Goal: Transaction & Acquisition: Purchase product/service

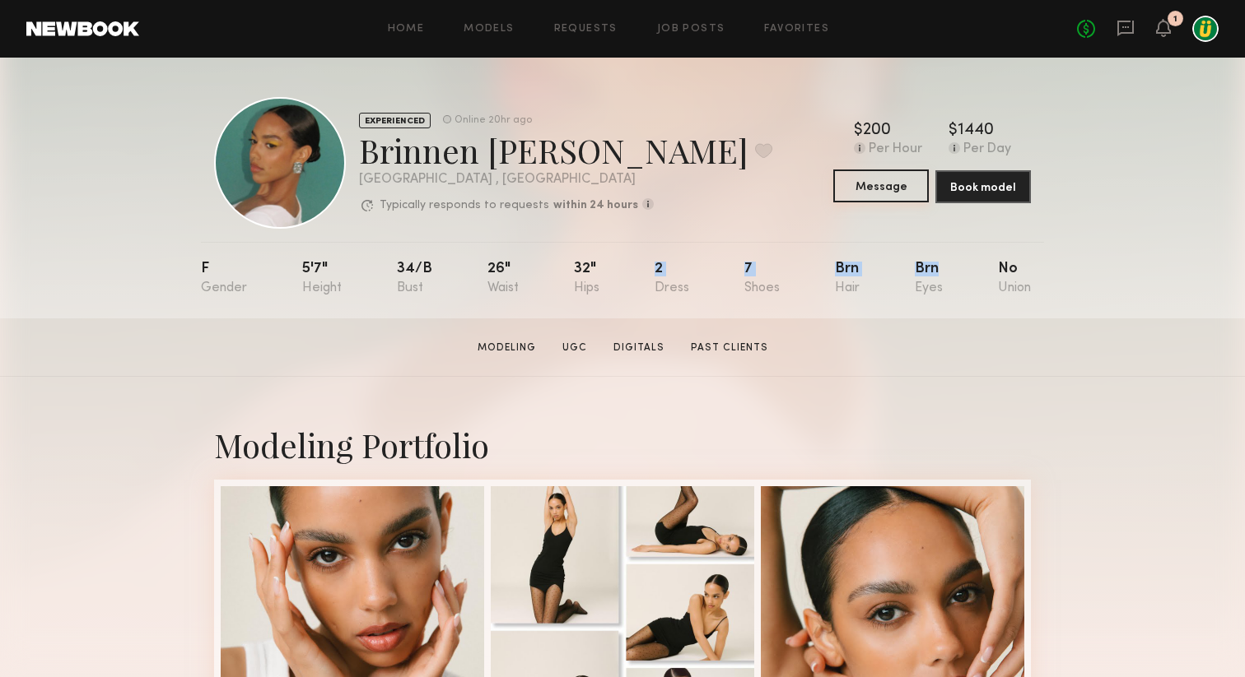
click at [879, 183] on button "Message" at bounding box center [880, 186] width 95 height 33
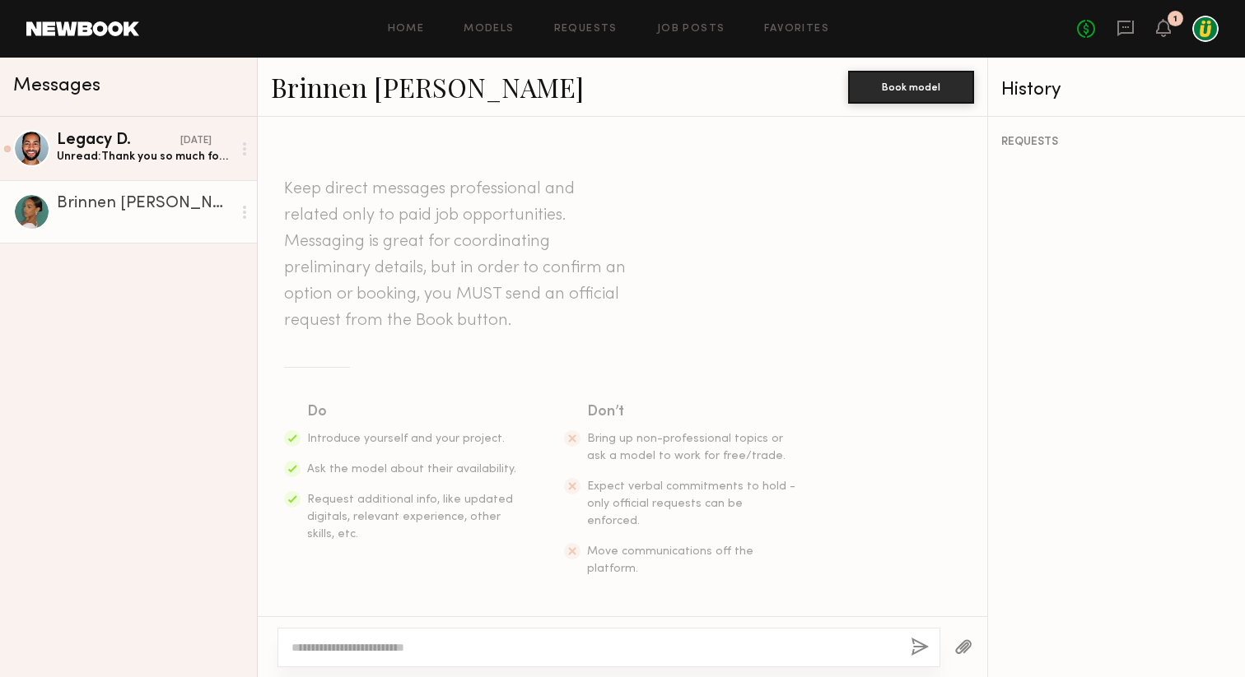
click at [384, 645] on textarea at bounding box center [594, 648] width 606 height 16
click at [386, 246] on header "Keep direct messages professional and related only to paid job opportunities. M…" at bounding box center [457, 255] width 346 height 158
click at [350, 640] on div at bounding box center [594, 648] width 606 height 16
click at [344, 652] on textarea at bounding box center [594, 648] width 606 height 16
paste textarea "**********"
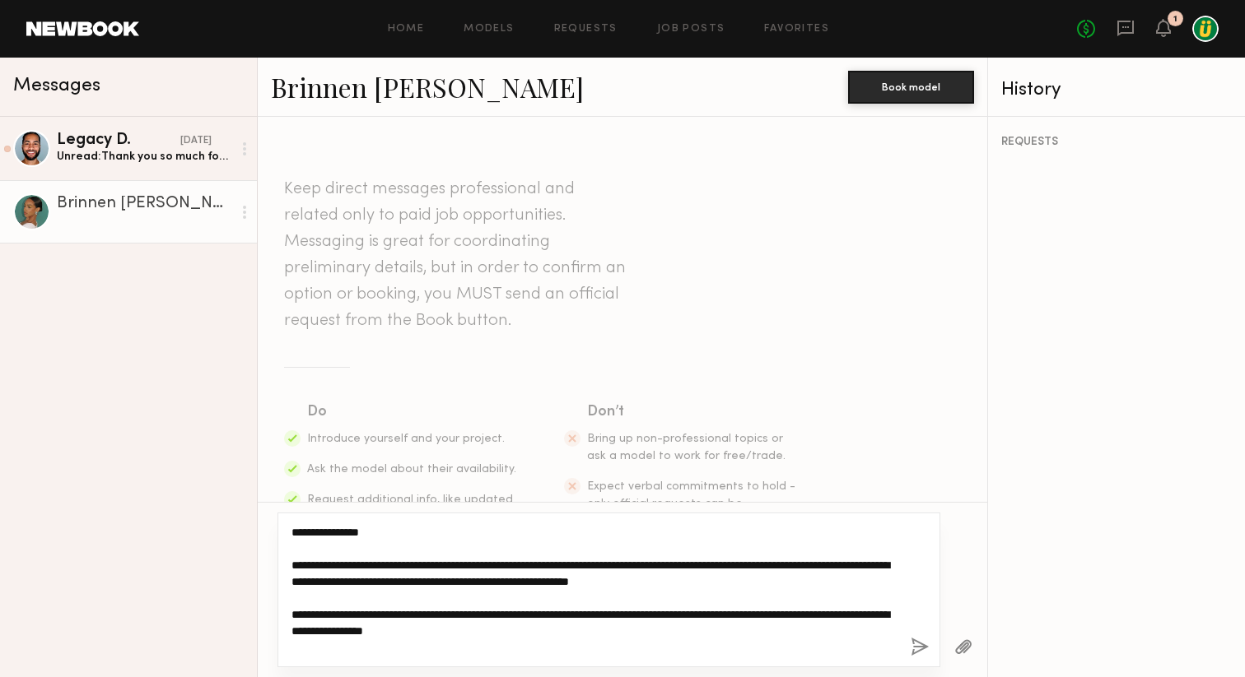
click at [528, 564] on textarea "**********" at bounding box center [594, 590] width 606 height 132
drag, startPoint x: 371, startPoint y: 532, endPoint x: 306, endPoint y: 533, distance: 65.0
click at [306, 533] on textarea "**********" at bounding box center [594, 590] width 606 height 132
drag, startPoint x: 395, startPoint y: 599, endPoint x: 327, endPoint y: 602, distance: 68.4
click at [327, 602] on textarea "**********" at bounding box center [594, 590] width 606 height 132
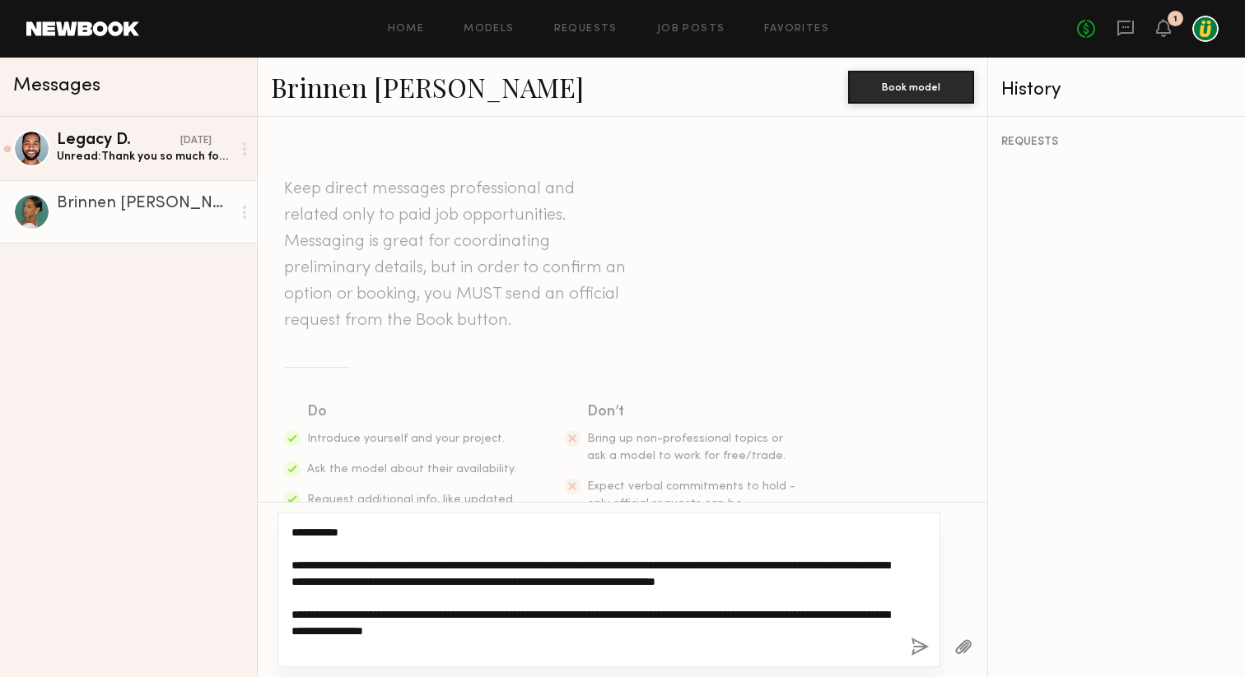
click at [338, 598] on textarea "**********" at bounding box center [594, 590] width 606 height 132
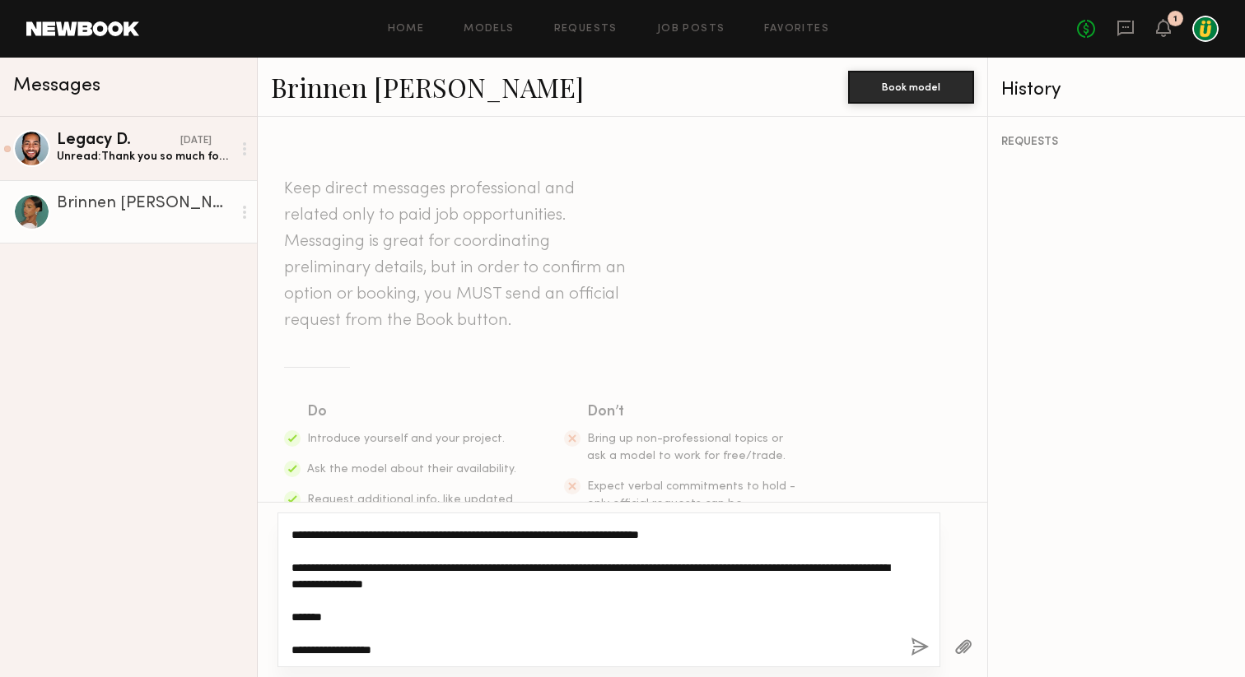
scroll to position [66, 0]
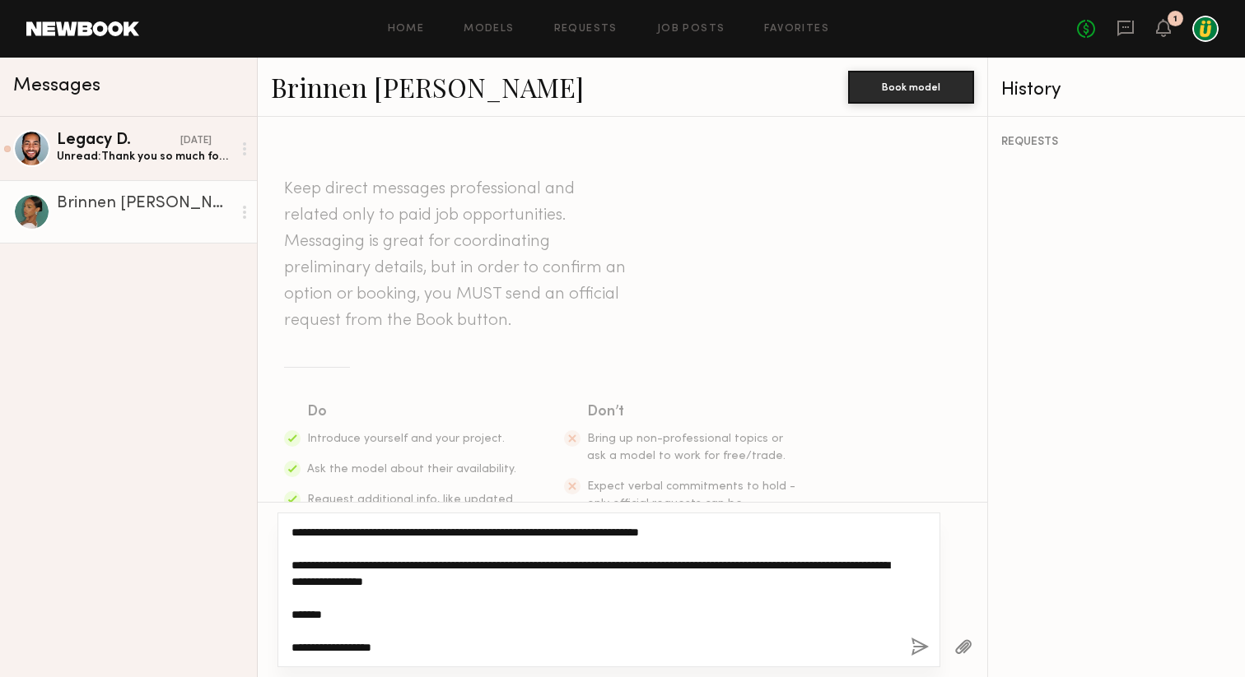
drag, startPoint x: 293, startPoint y: 565, endPoint x: 365, endPoint y: 564, distance: 72.4
click at [365, 564] on textarea "**********" at bounding box center [594, 590] width 606 height 132
drag, startPoint x: 406, startPoint y: 566, endPoint x: 658, endPoint y: 561, distance: 251.9
click at [658, 561] on textarea "**********" at bounding box center [594, 590] width 606 height 132
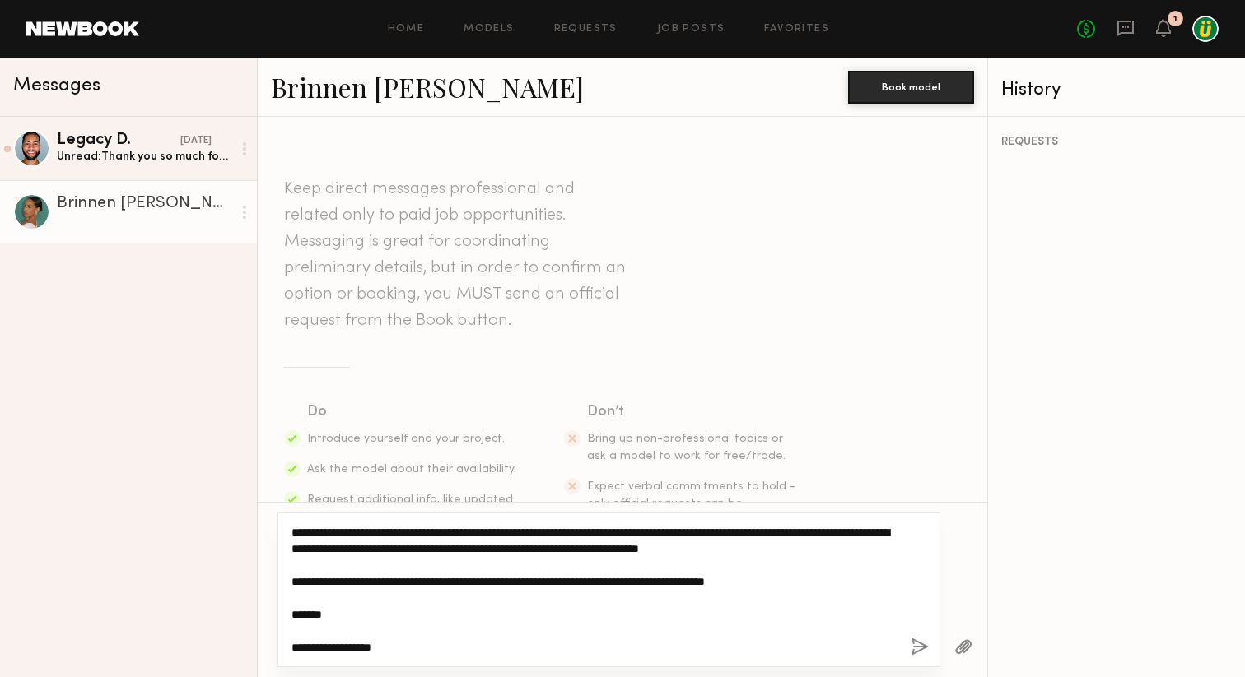
scroll to position [49, 0]
click at [473, 583] on textarea "**********" at bounding box center [594, 590] width 606 height 132
click at [536, 582] on textarea "**********" at bounding box center [594, 590] width 606 height 132
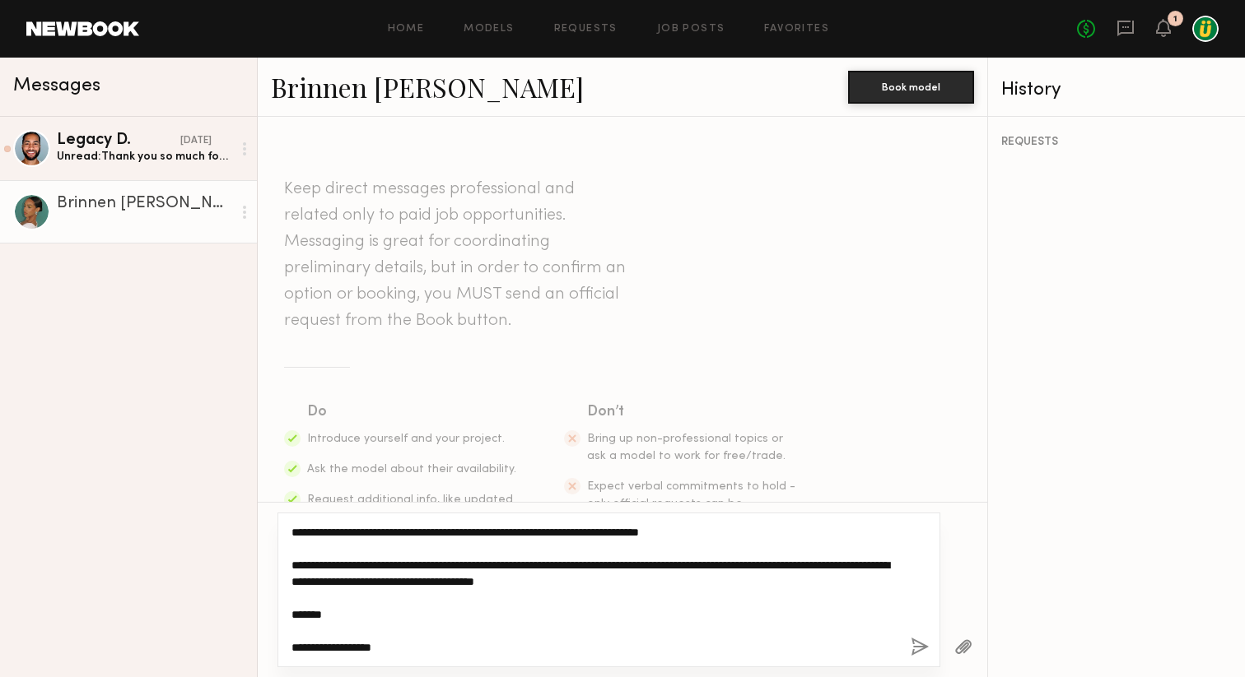
scroll to position [66, 0]
click at [409, 643] on textarea "**********" at bounding box center [594, 590] width 606 height 132
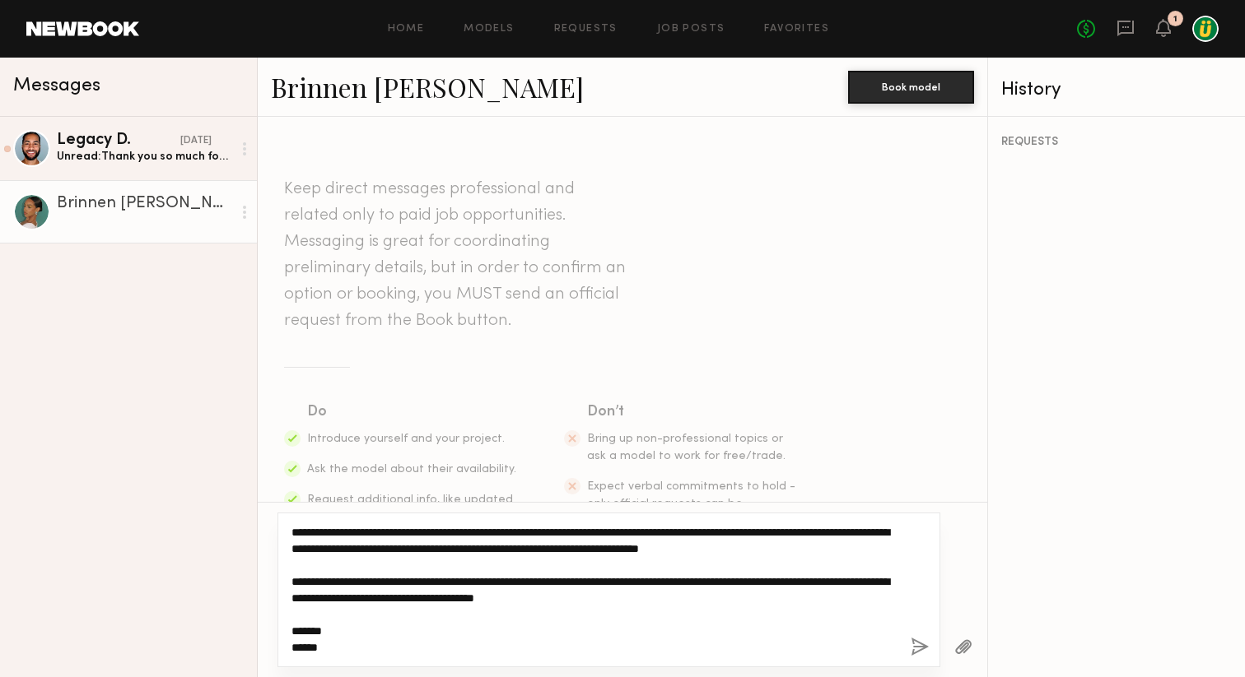
scroll to position [49, 0]
type textarea "**********"
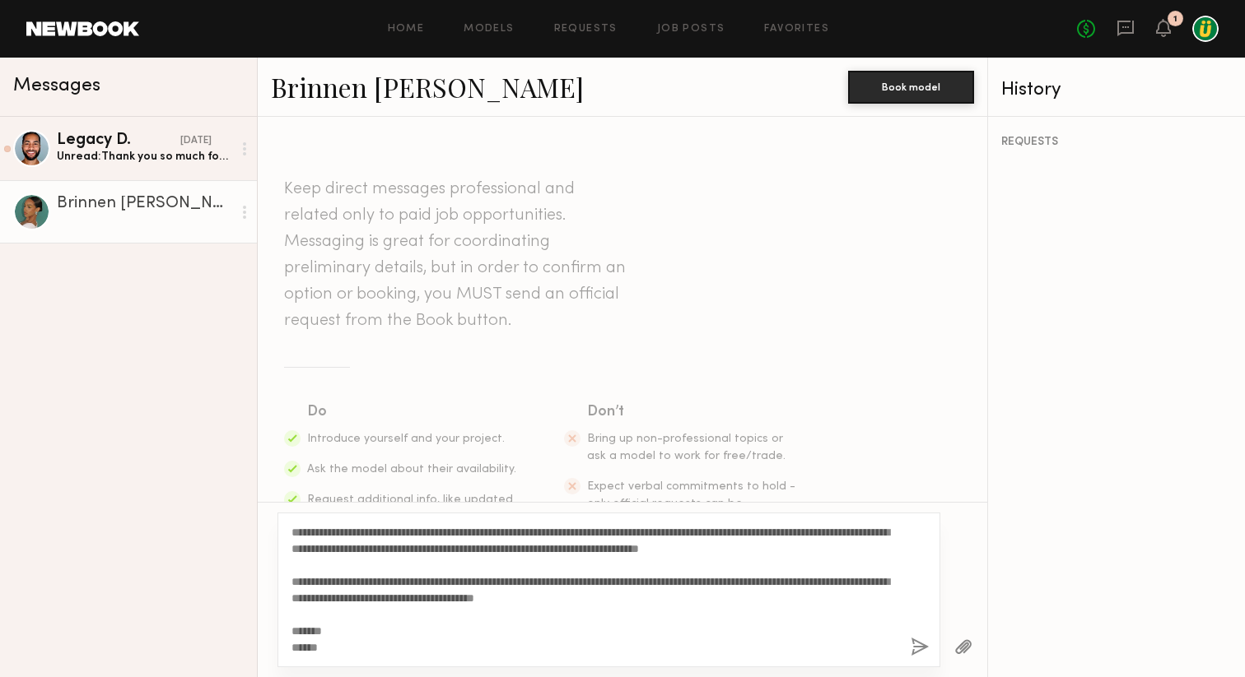
click at [917, 649] on button "button" at bounding box center [919, 648] width 18 height 21
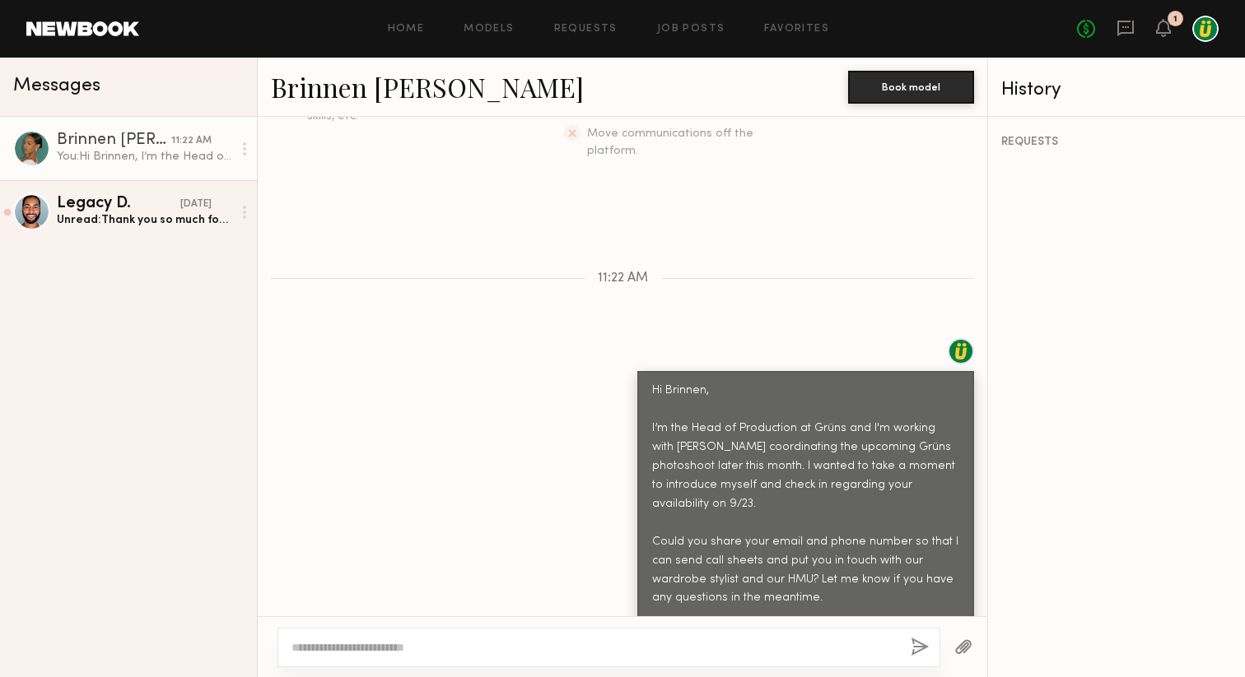
scroll to position [568, 0]
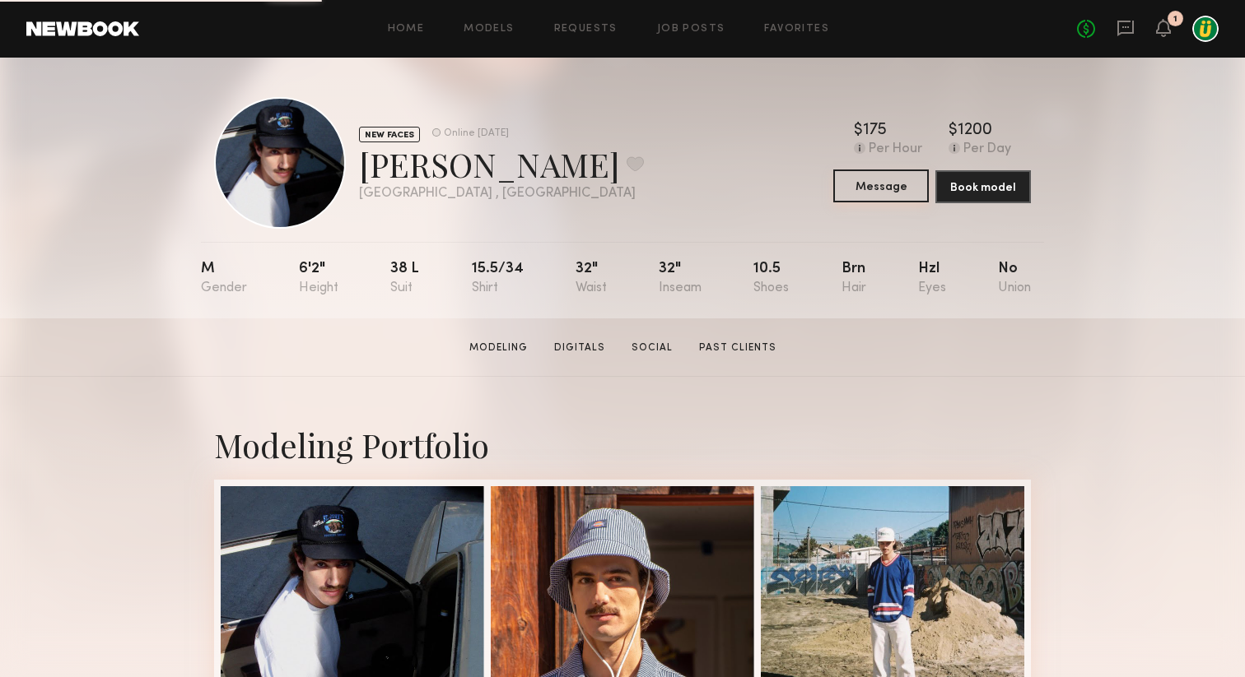
click at [886, 189] on button "Message" at bounding box center [880, 186] width 95 height 33
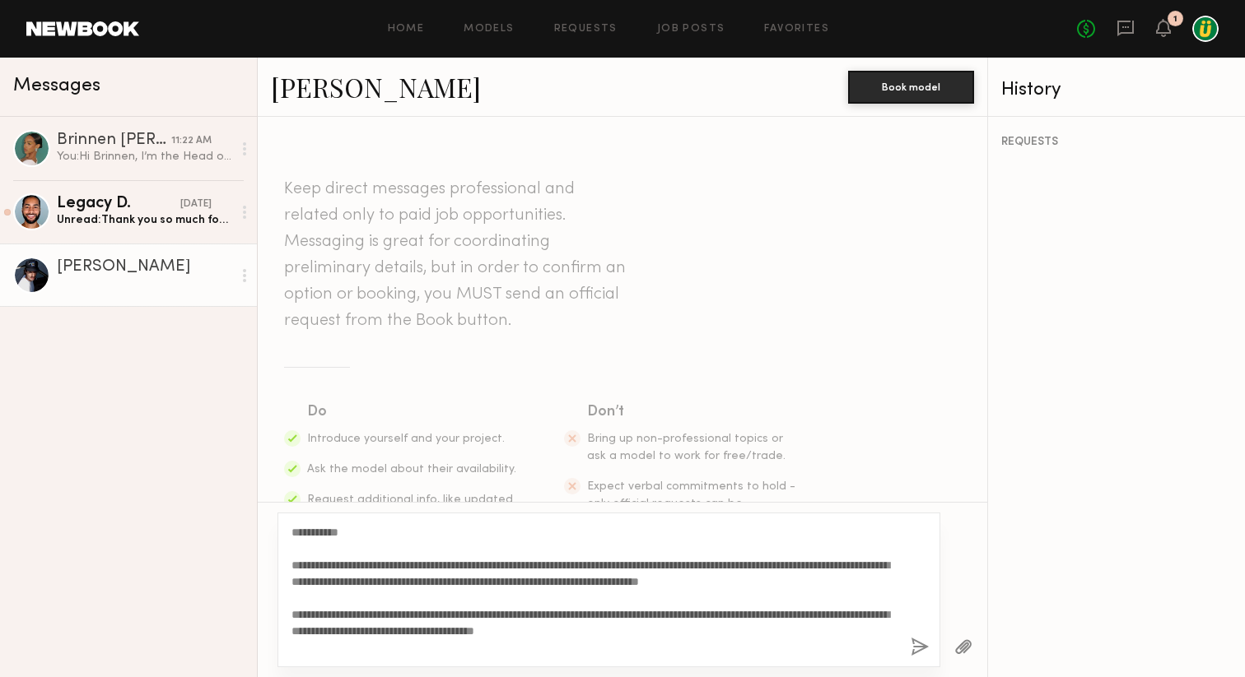
click at [328, 525] on textarea "**********" at bounding box center [594, 590] width 606 height 132
type textarea "**********"
click at [916, 649] on button "button" at bounding box center [919, 648] width 18 height 21
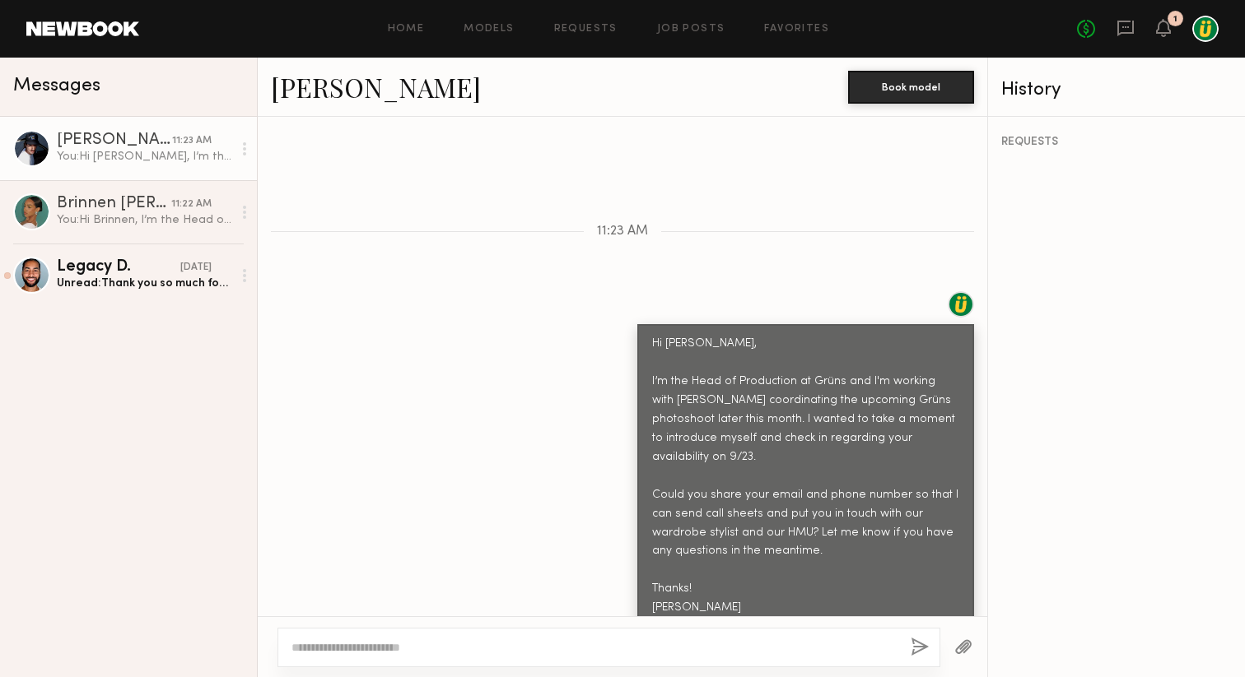
scroll to position [568, 0]
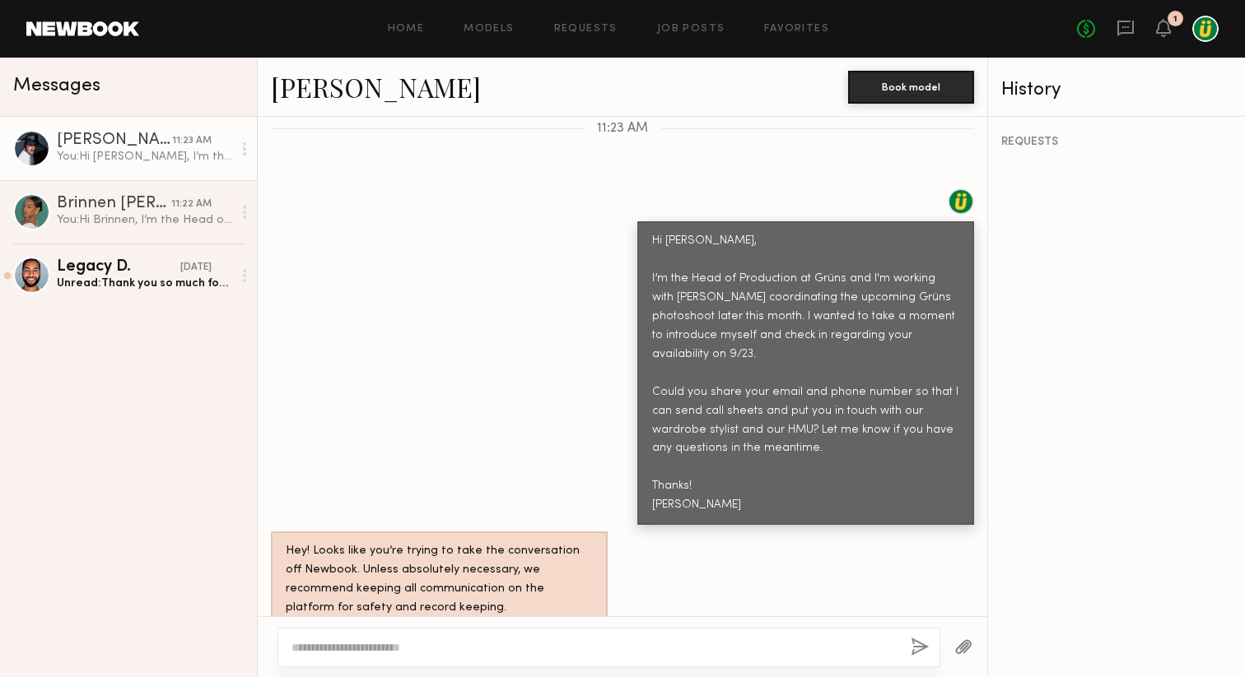
click at [333, 88] on link "[PERSON_NAME]" at bounding box center [376, 86] width 210 height 35
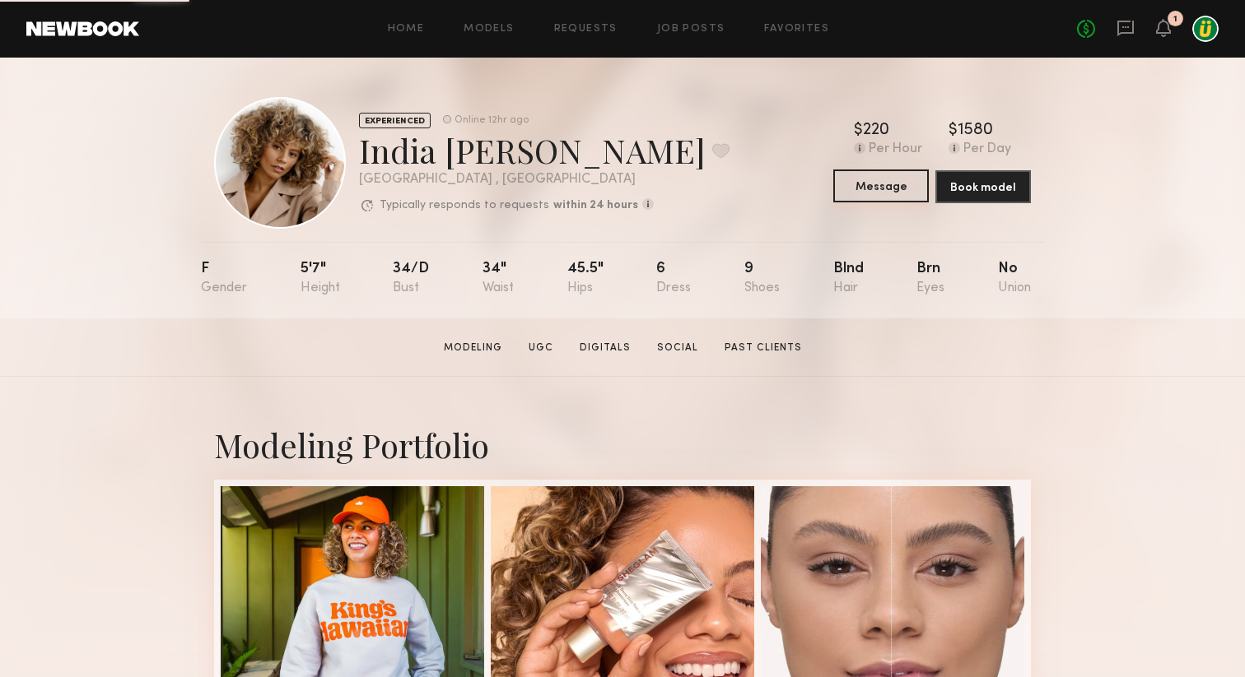
click at [865, 189] on button "Message" at bounding box center [880, 186] width 95 height 33
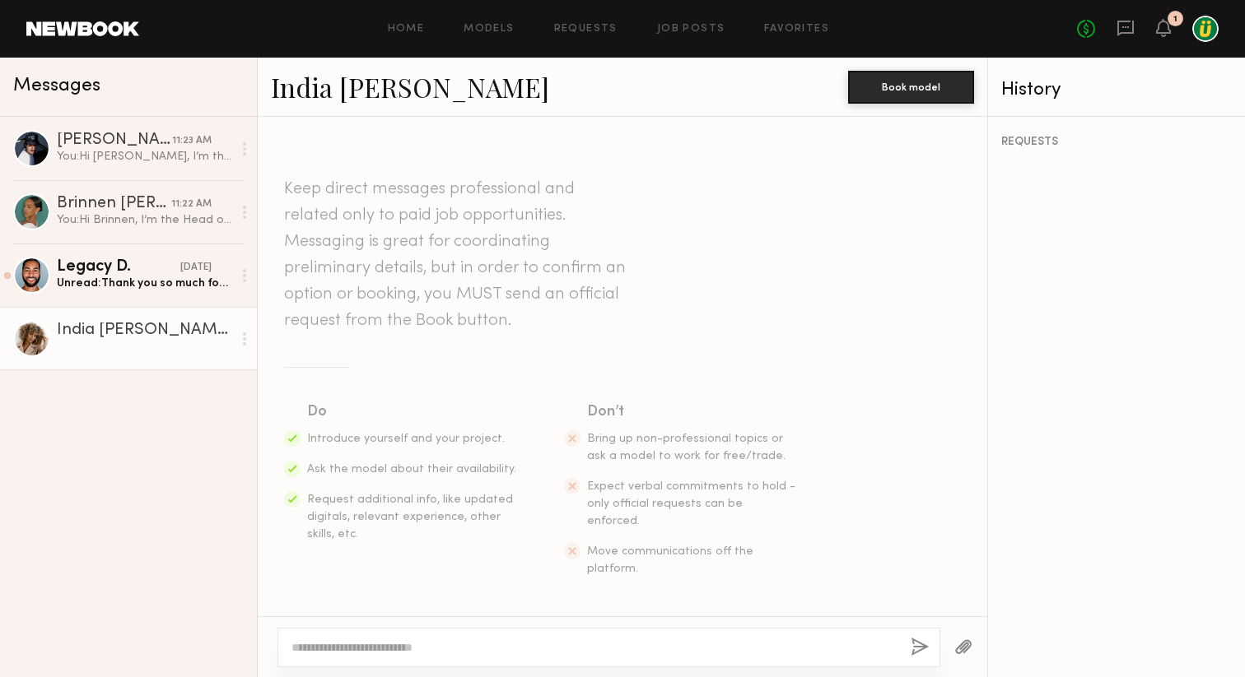
click at [393, 646] on textarea at bounding box center [594, 648] width 606 height 16
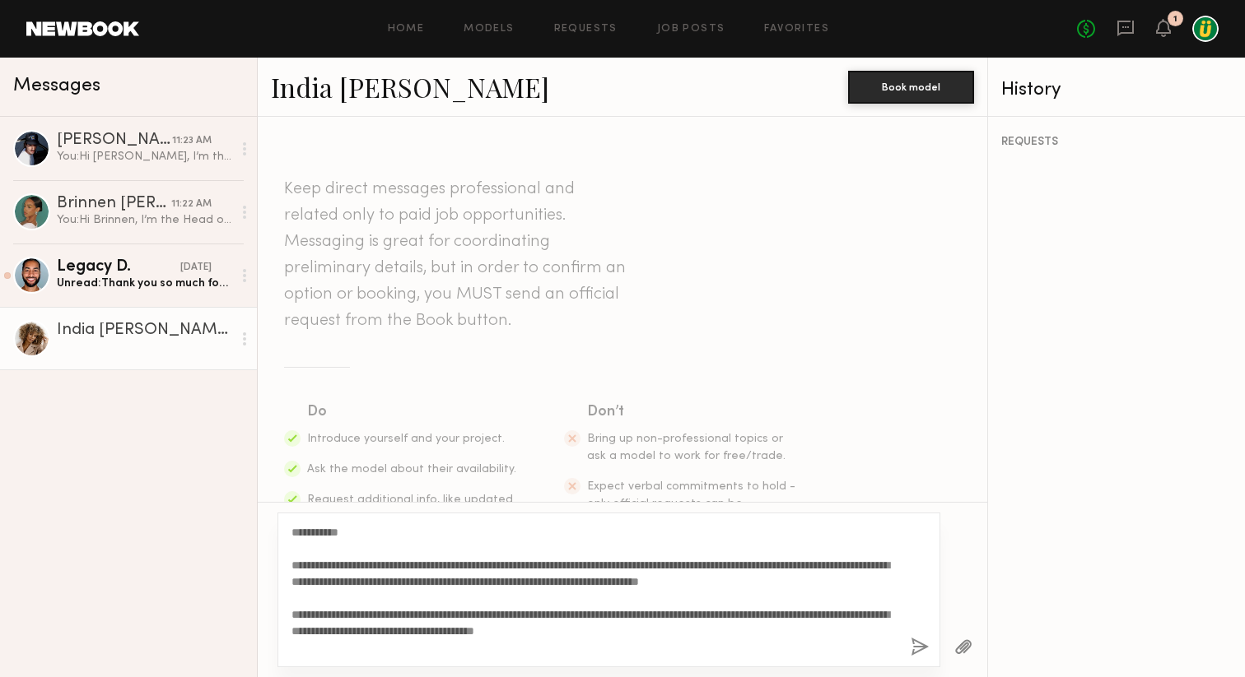
click at [320, 527] on textarea "**********" at bounding box center [594, 590] width 606 height 132
click at [326, 598] on textarea "**********" at bounding box center [594, 590] width 606 height 132
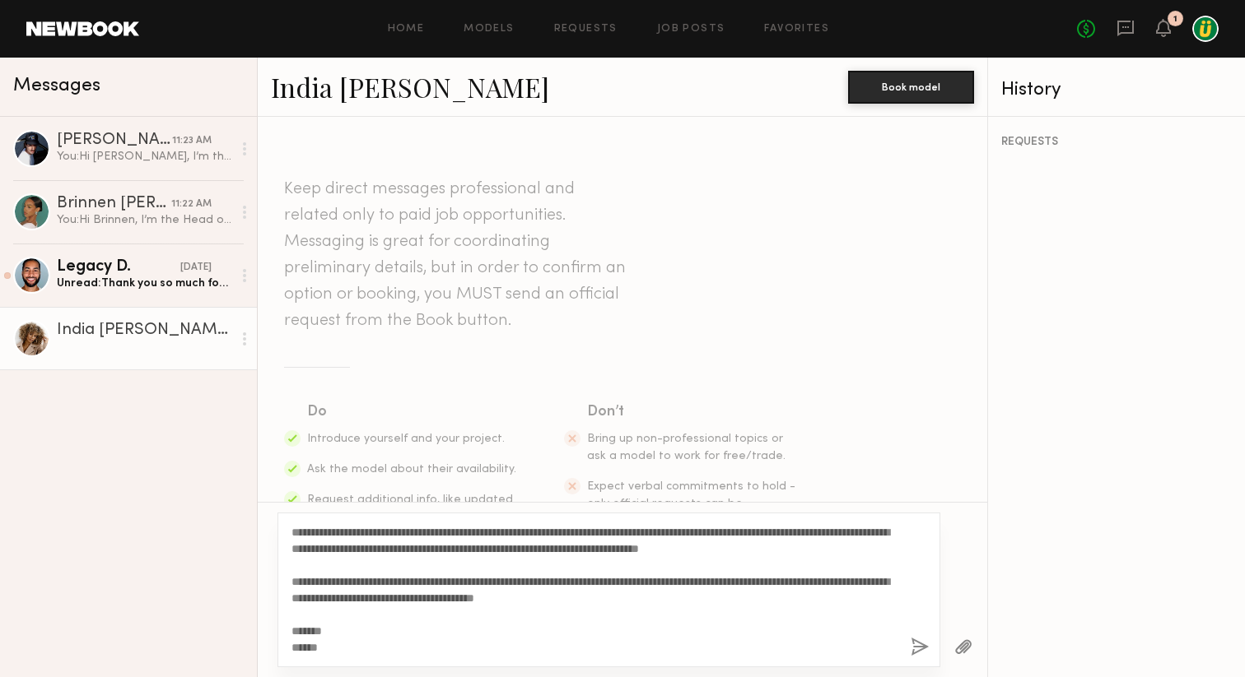
scroll to position [49, 0]
type textarea "**********"
click at [921, 649] on button "button" at bounding box center [919, 648] width 18 height 21
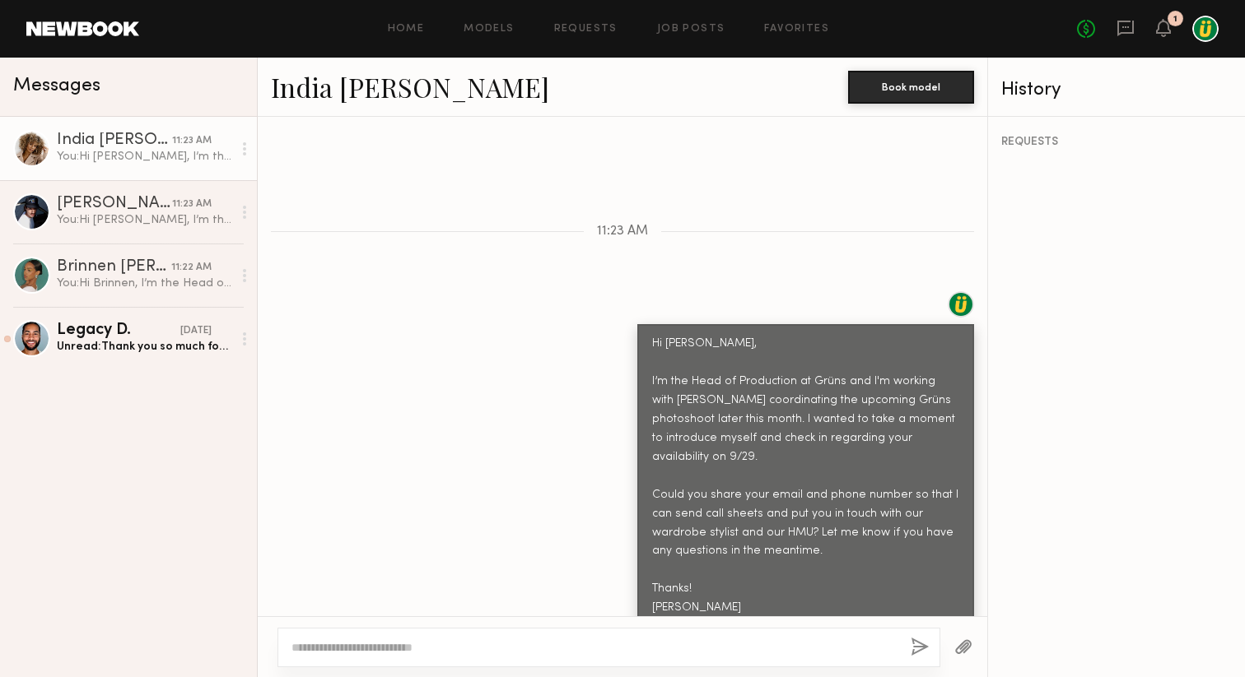
scroll to position [568, 0]
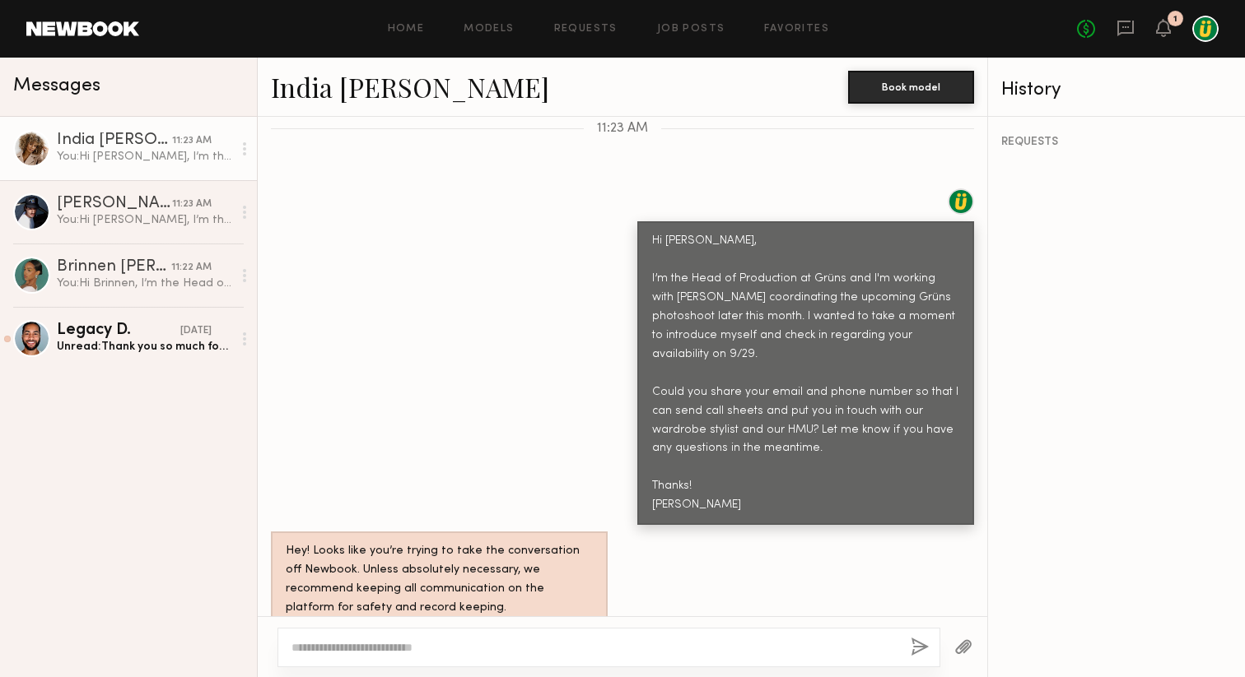
click at [120, 139] on div "India [PERSON_NAME]" at bounding box center [114, 141] width 115 height 16
click at [376, 82] on link "India [PERSON_NAME]" at bounding box center [410, 86] width 278 height 35
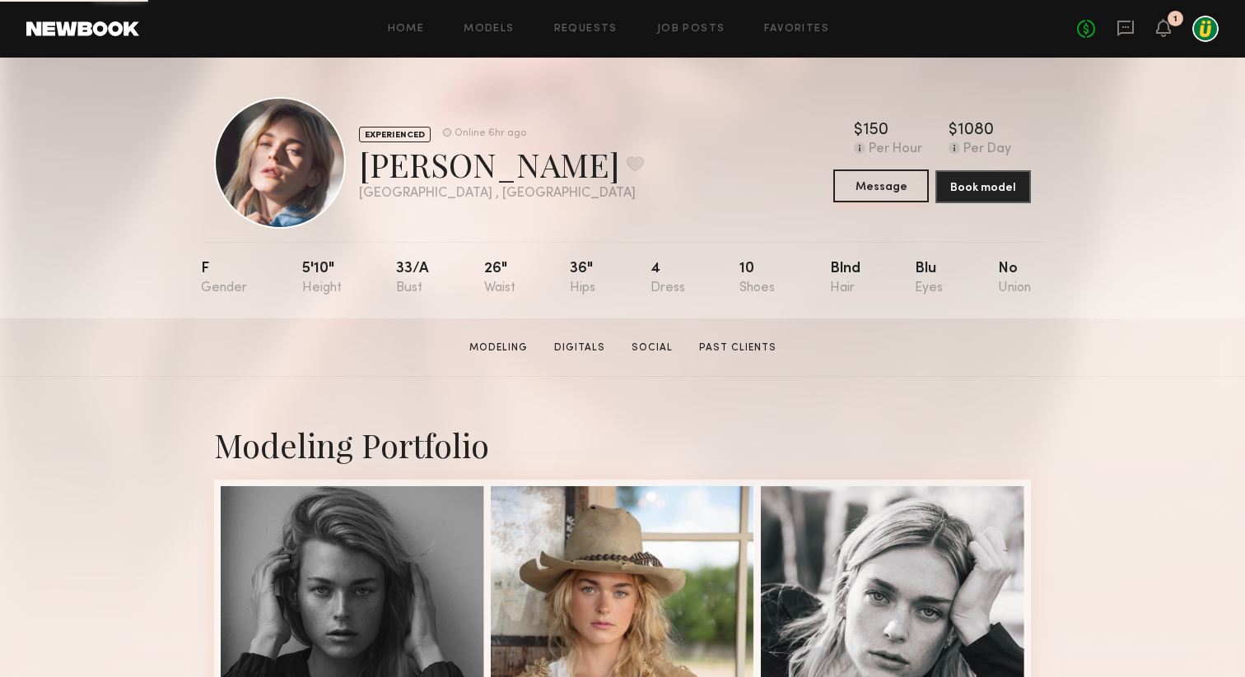
click at [883, 188] on button "Message" at bounding box center [880, 186] width 95 height 33
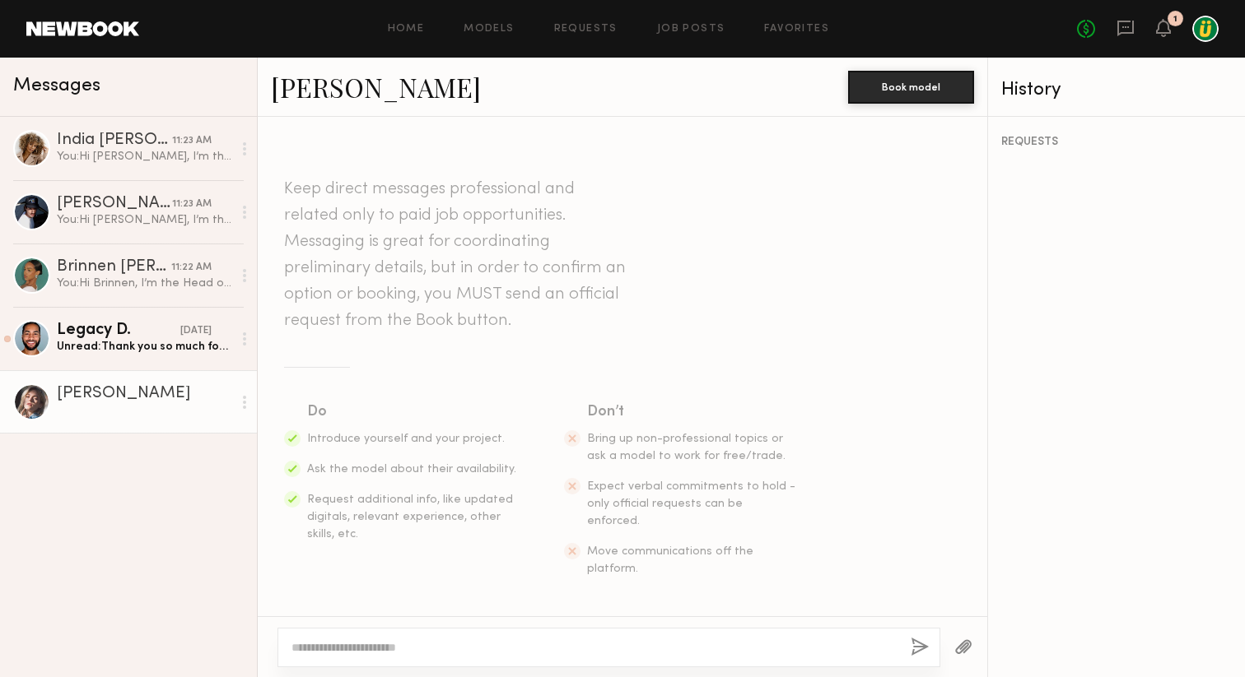
click at [402, 649] on textarea at bounding box center [594, 648] width 606 height 16
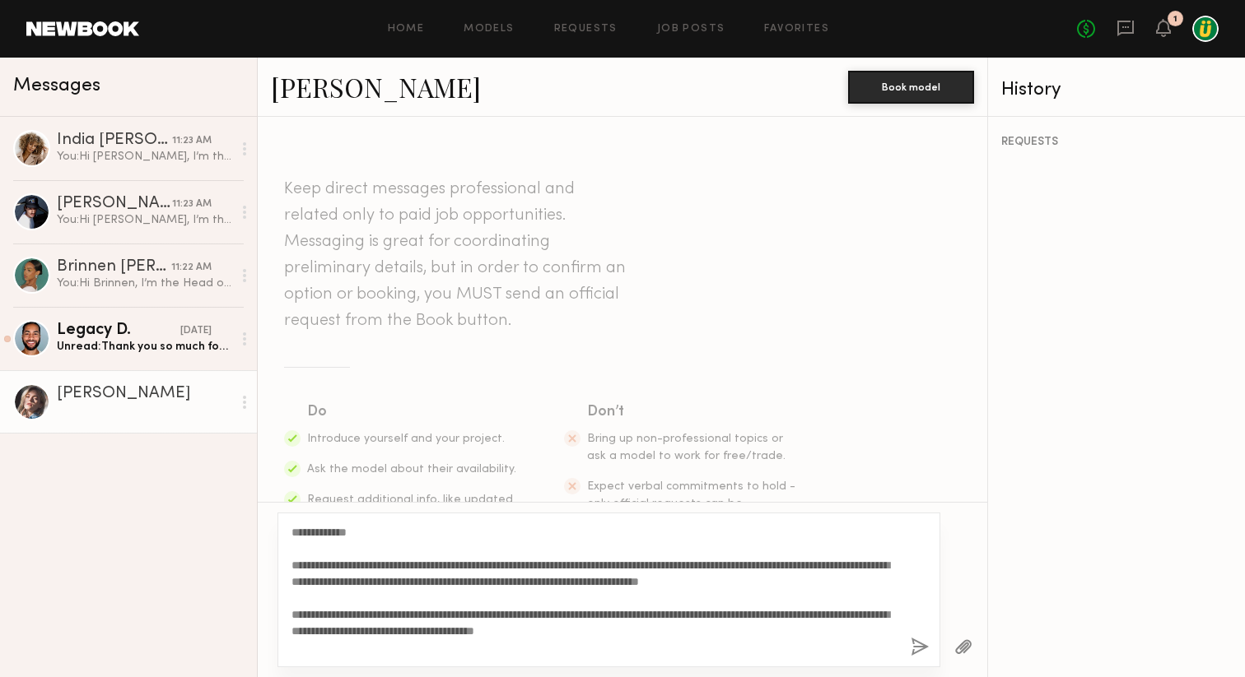
drag, startPoint x: 305, startPoint y: 532, endPoint x: 380, endPoint y: 533, distance: 74.9
click at [380, 533] on textarea "**********" at bounding box center [594, 590] width 606 height 132
type textarea "**********"
click at [920, 641] on button "button" at bounding box center [919, 648] width 18 height 21
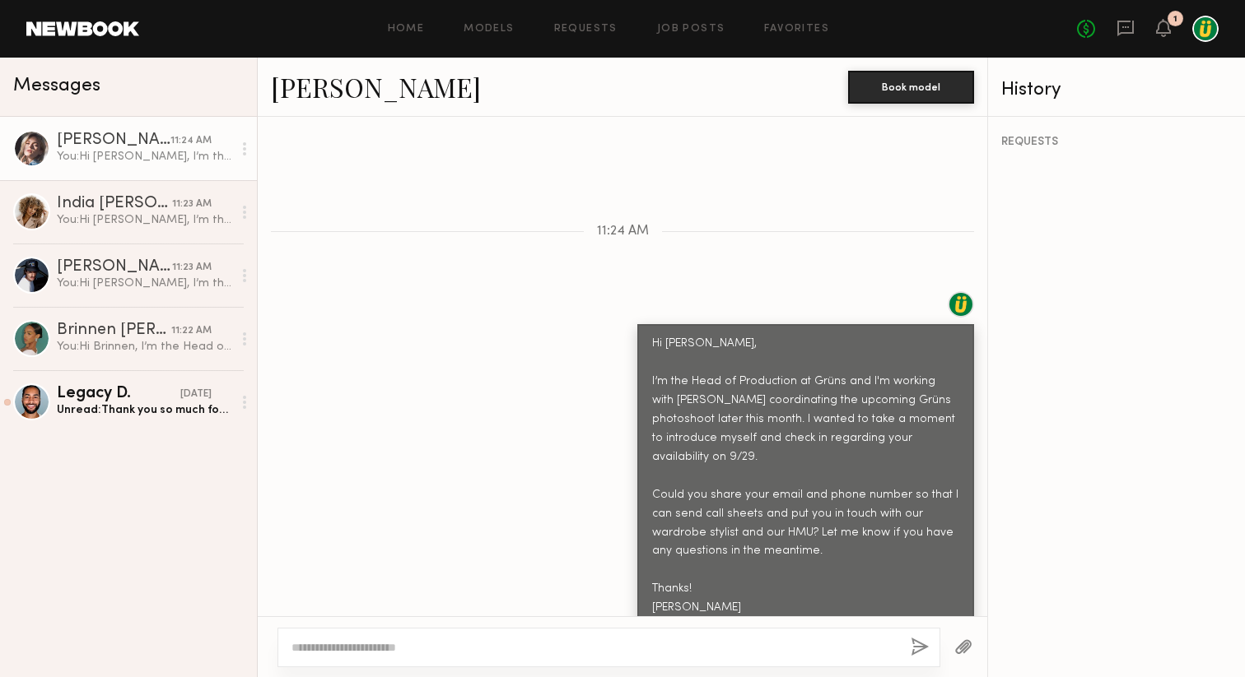
scroll to position [568, 0]
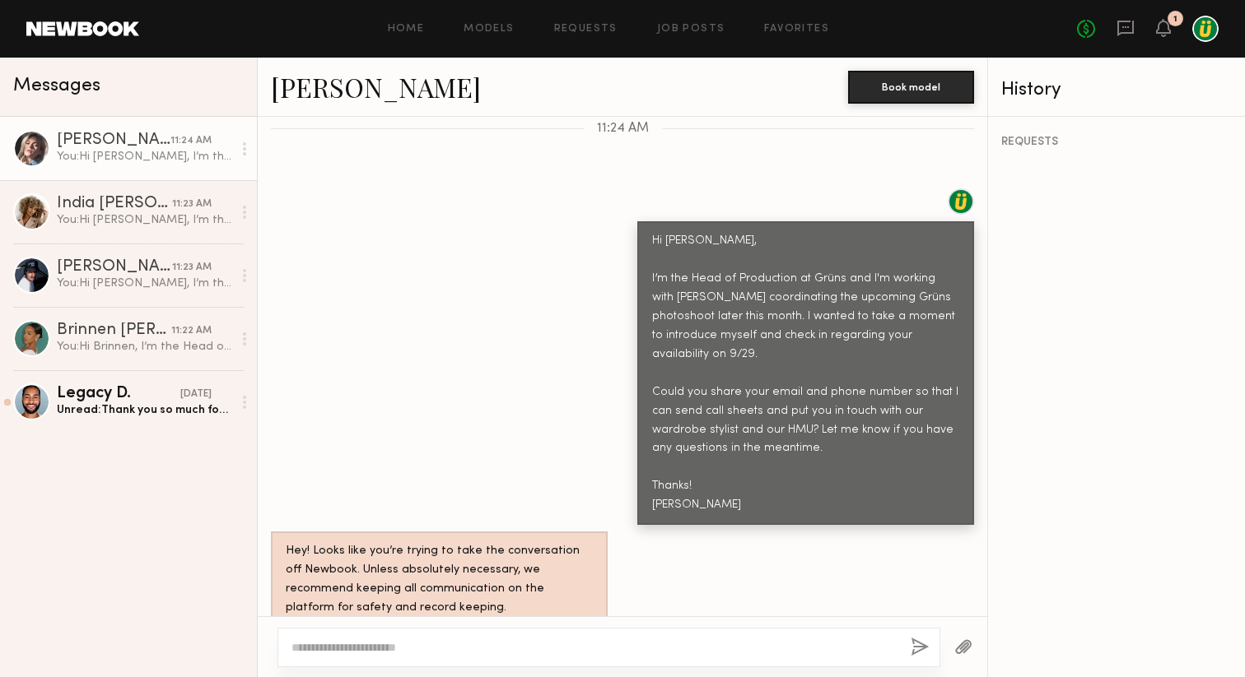
click at [324, 86] on link "[PERSON_NAME]" at bounding box center [376, 86] width 210 height 35
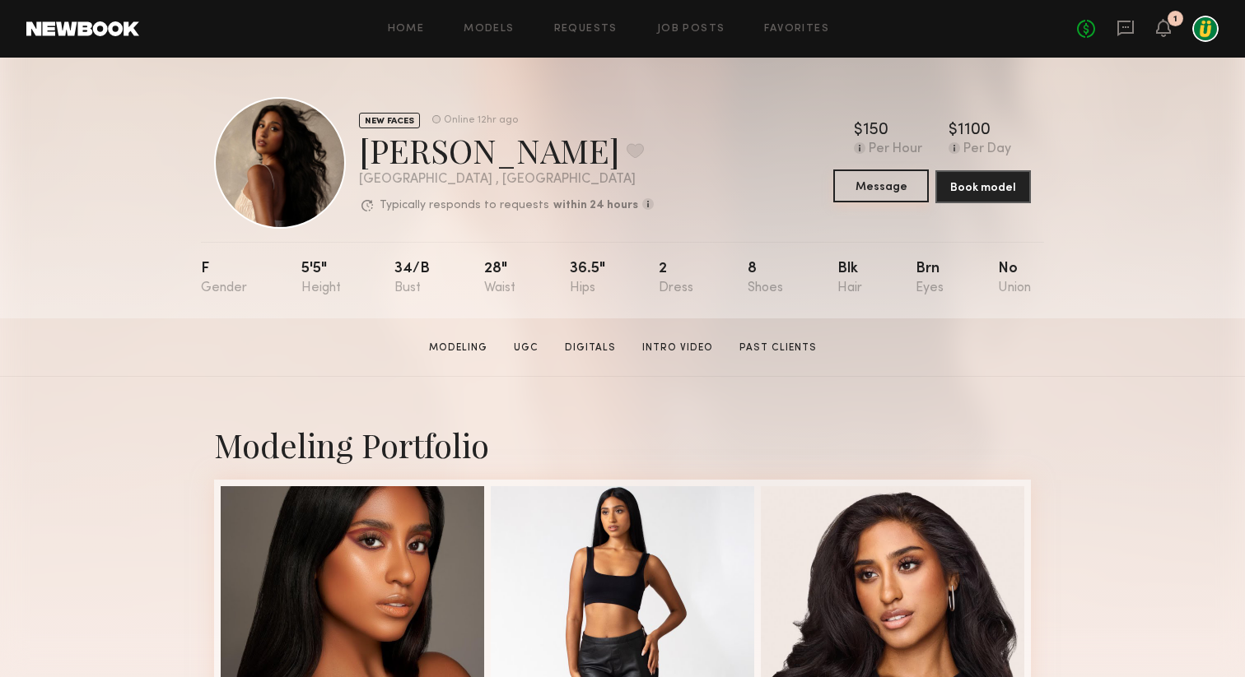
click at [885, 190] on button "Message" at bounding box center [880, 186] width 95 height 33
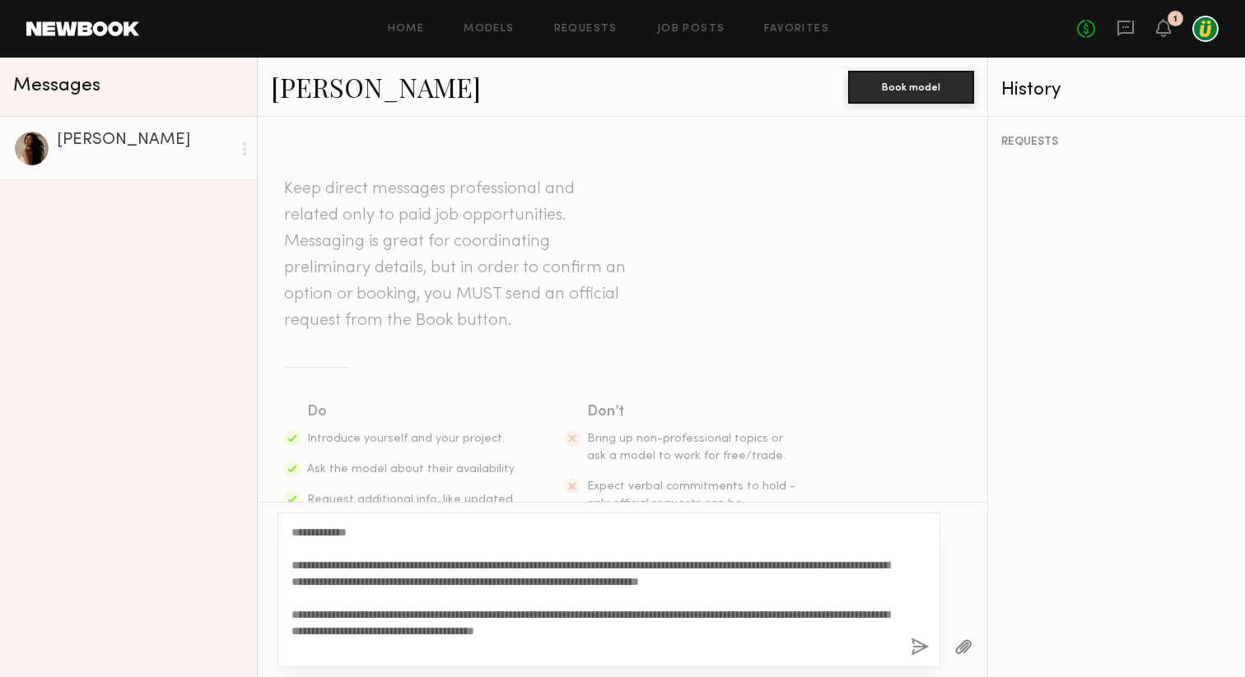
click at [350, 530] on textarea "**********" at bounding box center [594, 590] width 606 height 132
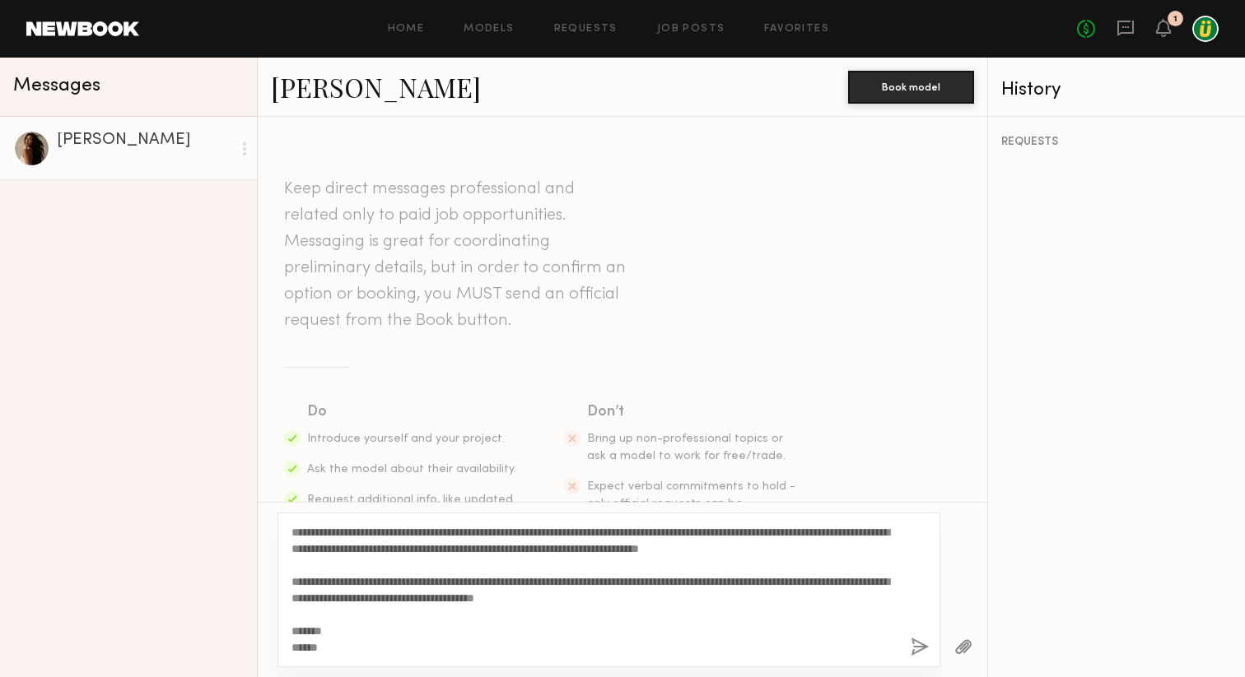
type textarea "**********"
click at [921, 649] on button "button" at bounding box center [919, 648] width 18 height 21
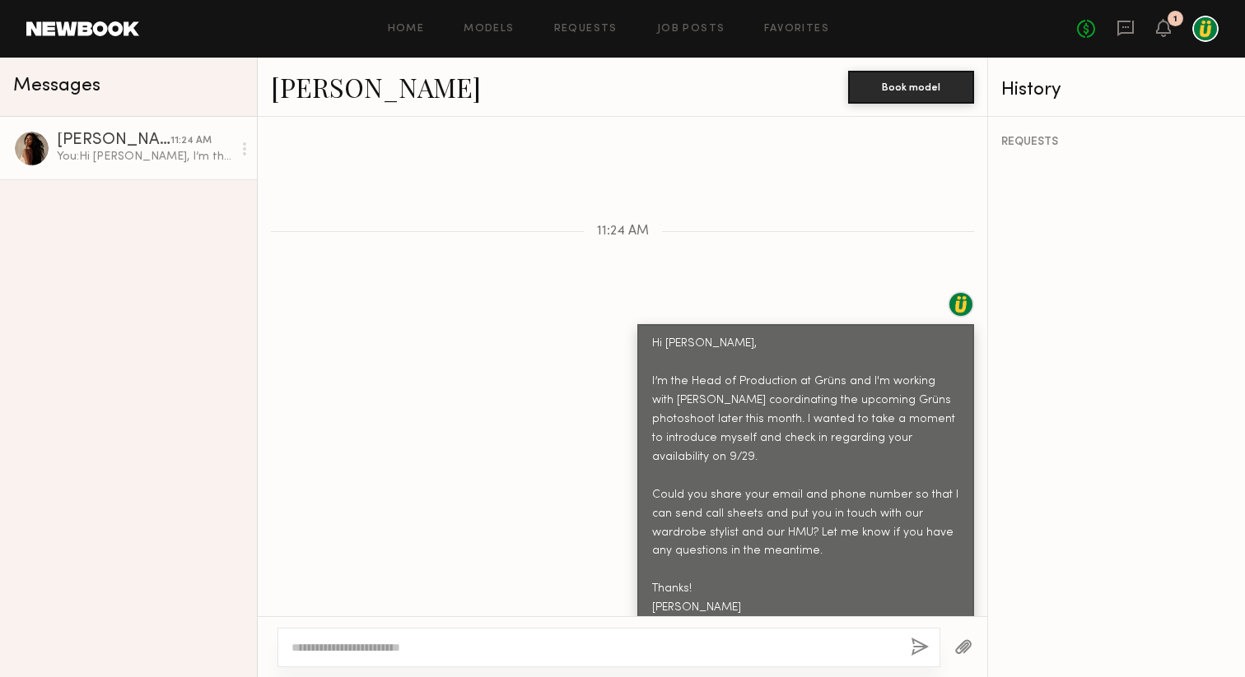
scroll to position [568, 0]
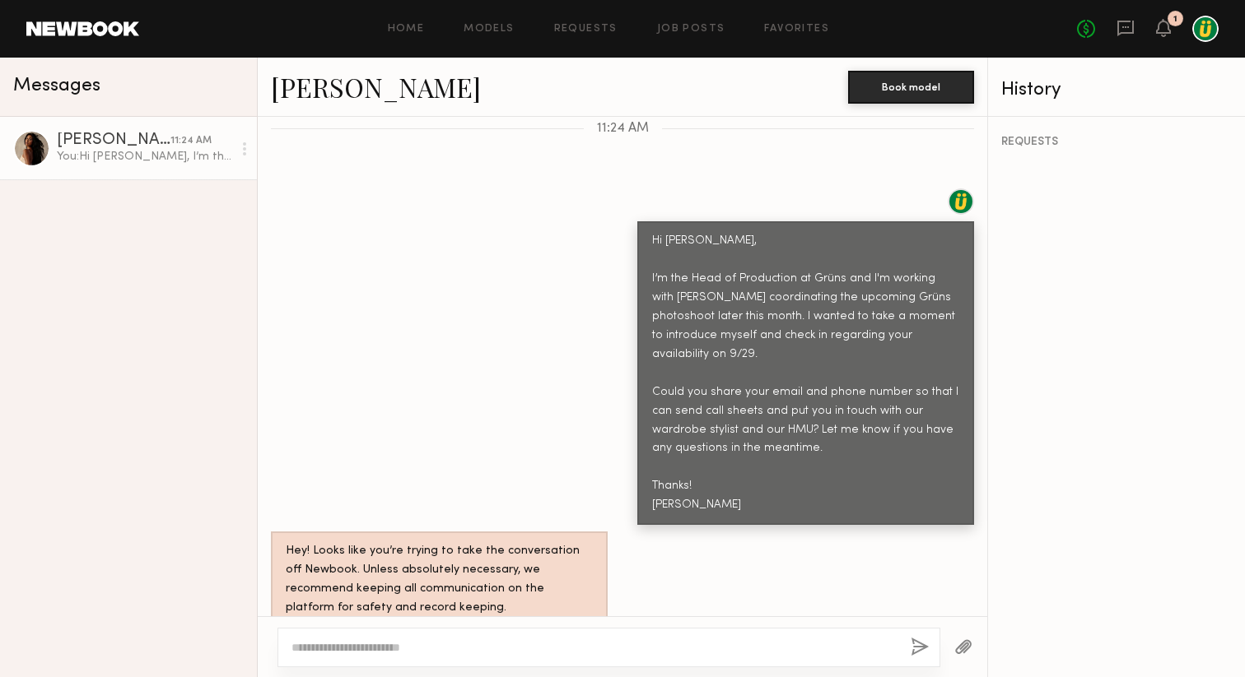
click at [338, 87] on link "Dianna C." at bounding box center [376, 86] width 210 height 35
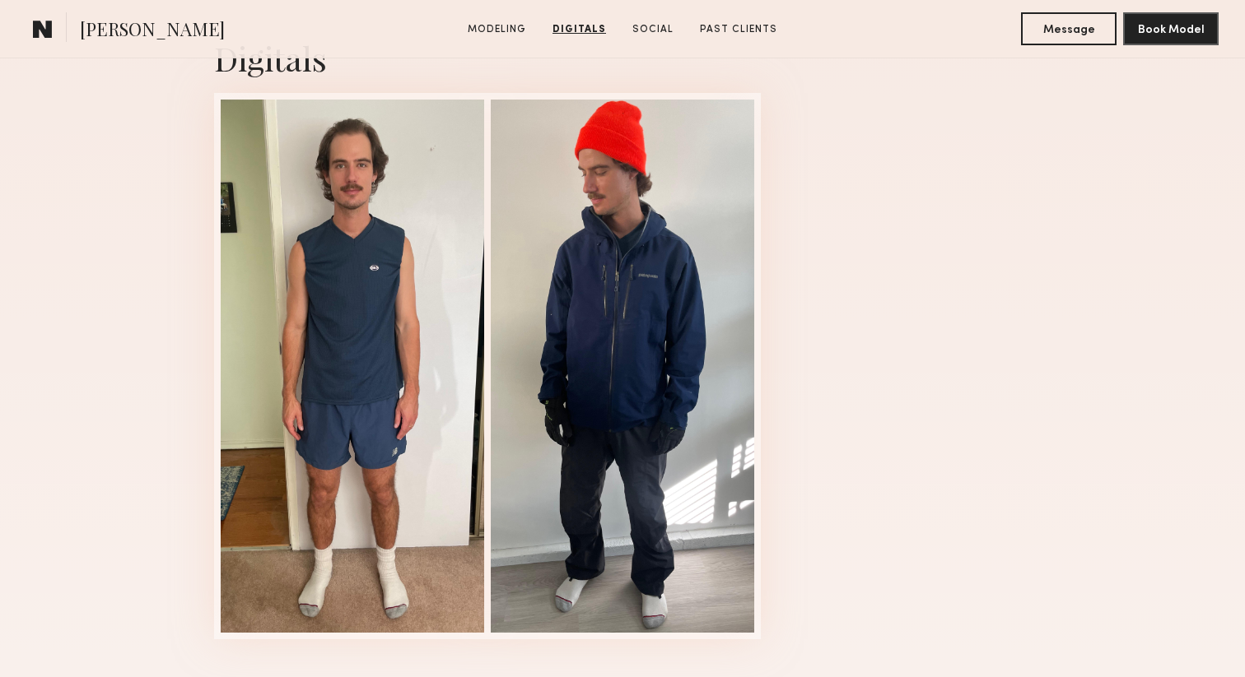
scroll to position [1674, 0]
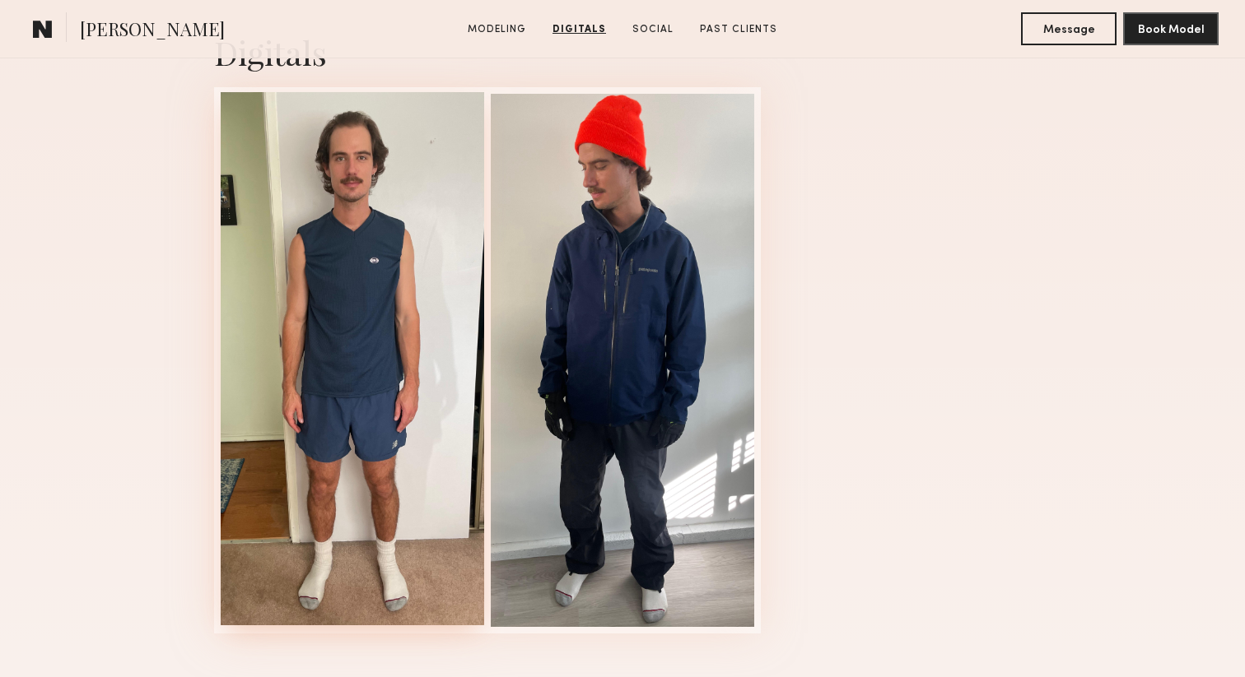
click at [331, 199] on div at bounding box center [352, 358] width 263 height 533
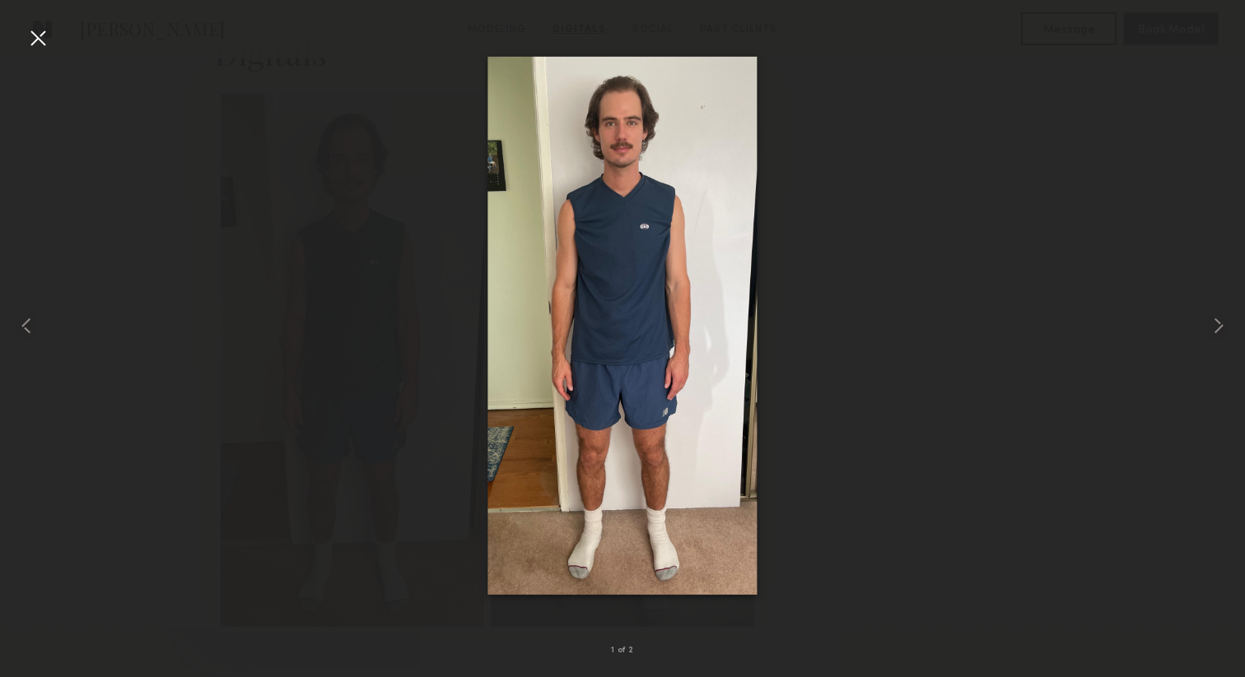
click at [896, 409] on div at bounding box center [622, 325] width 1245 height 598
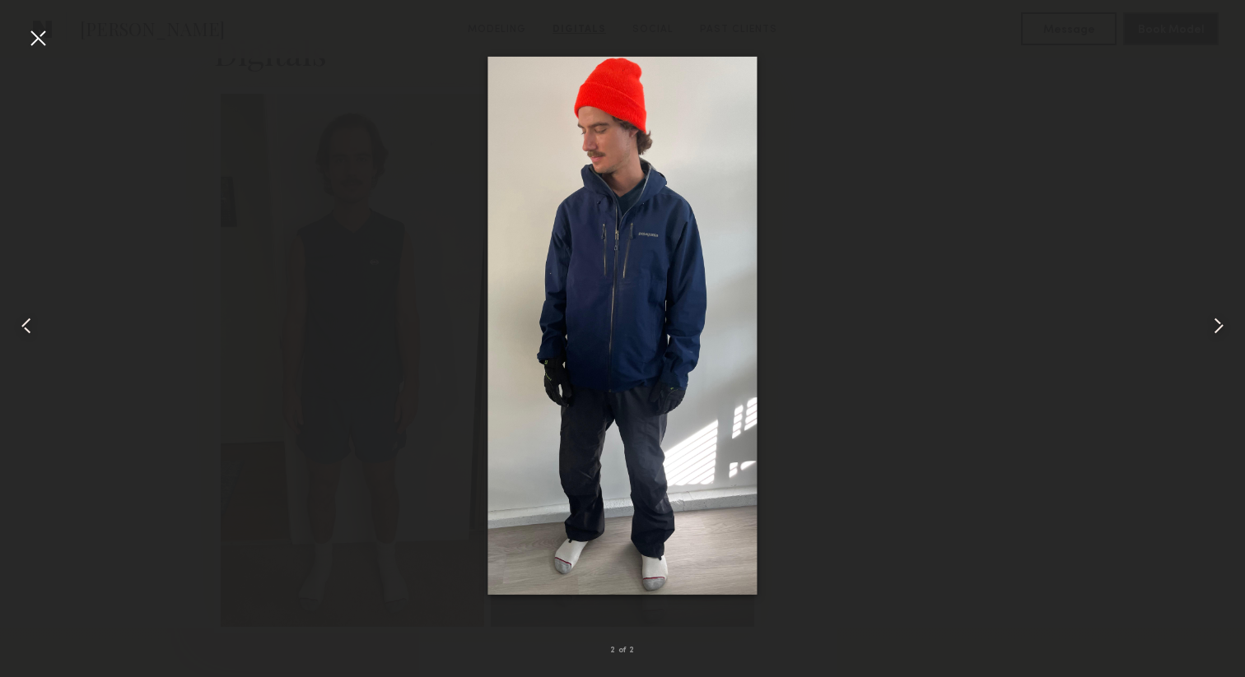
click at [40, 44] on div at bounding box center [38, 38] width 26 height 26
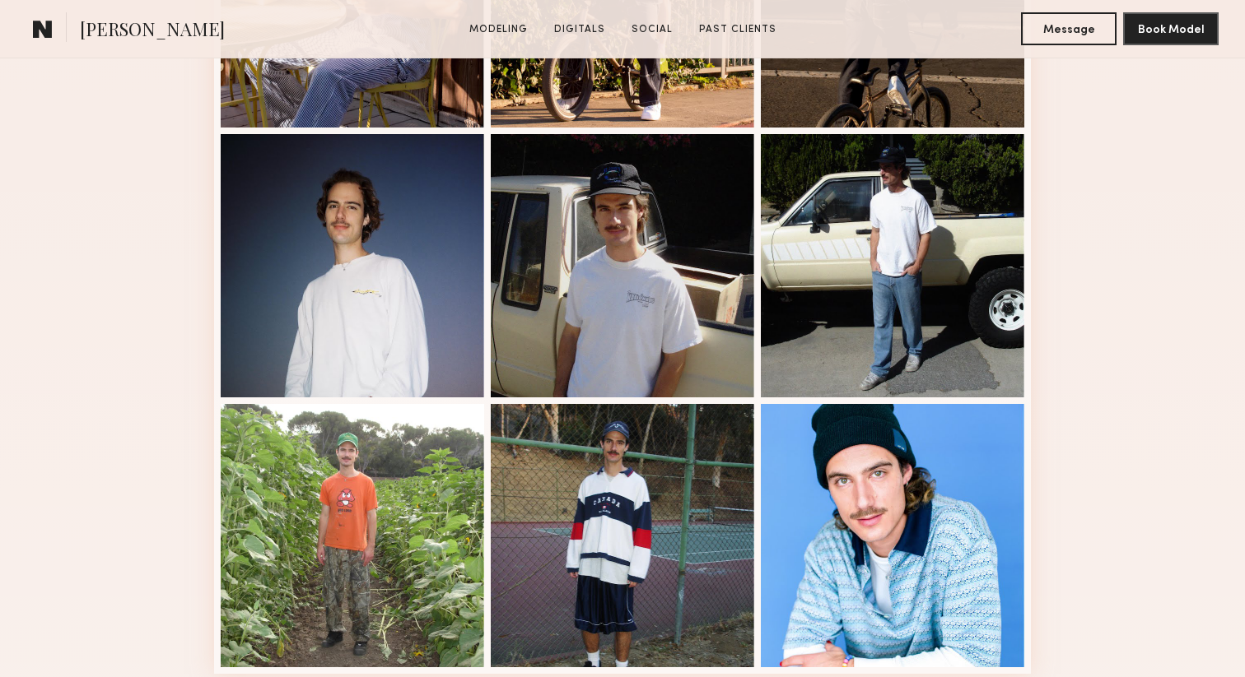
scroll to position [904, 0]
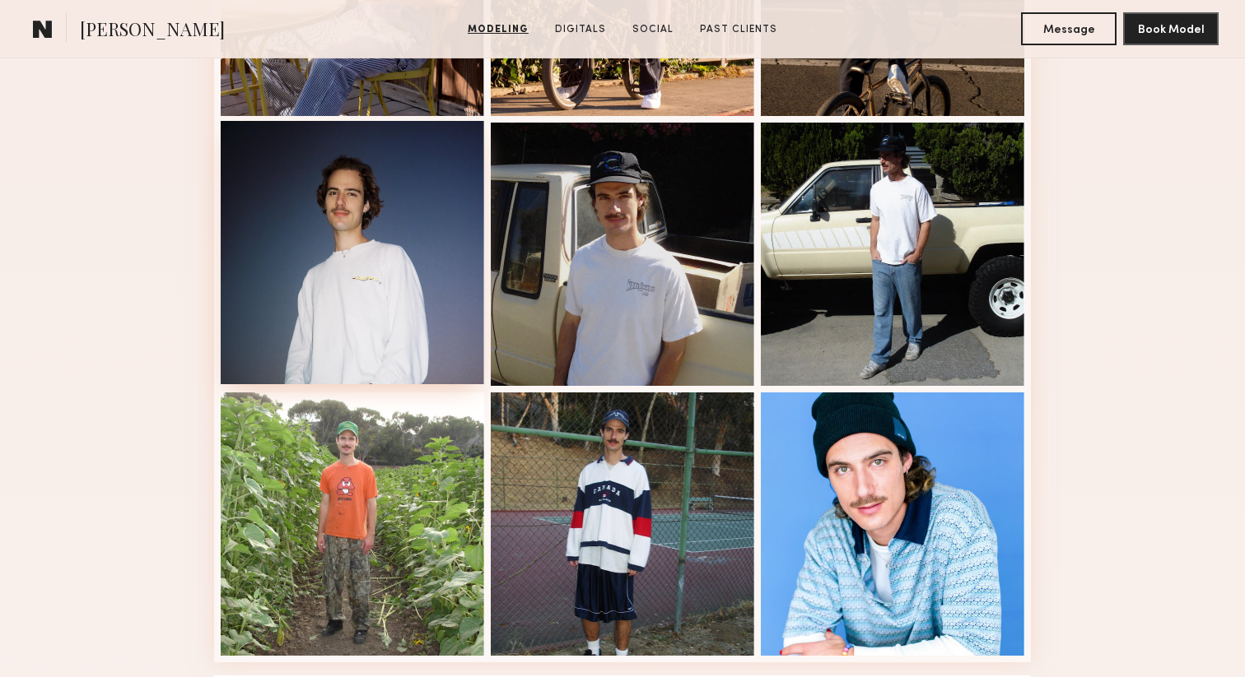
click at [374, 209] on div at bounding box center [352, 252] width 263 height 263
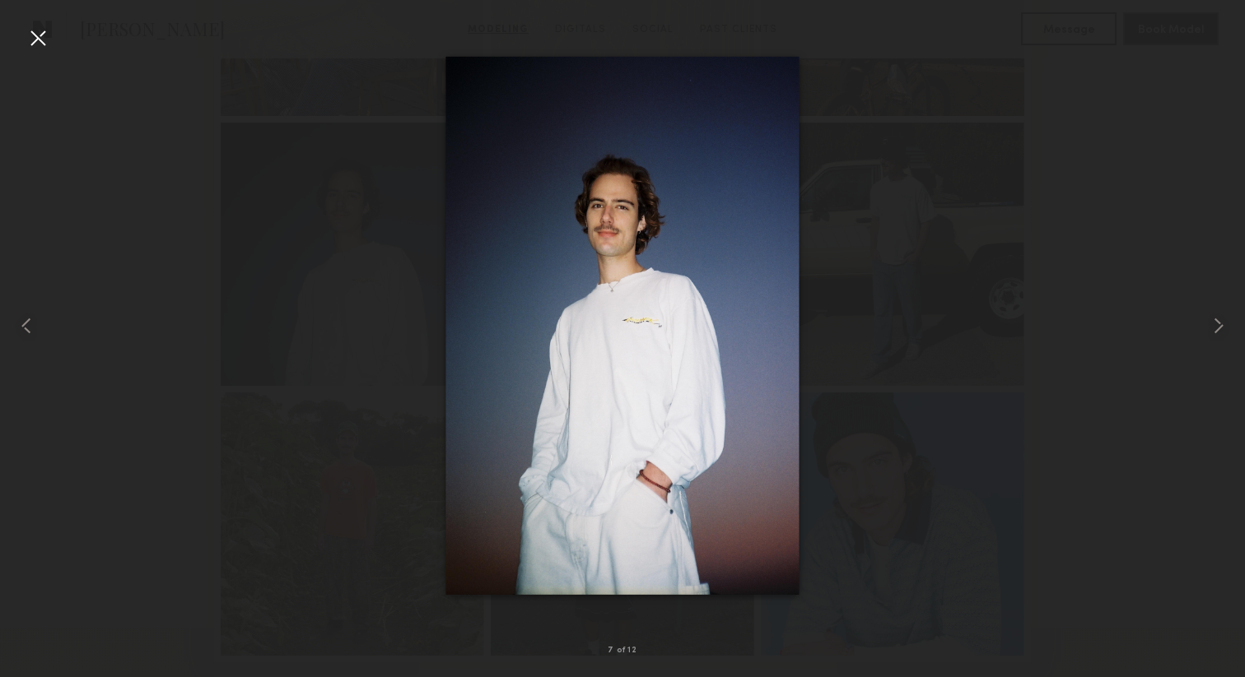
click at [34, 41] on div at bounding box center [38, 38] width 26 height 26
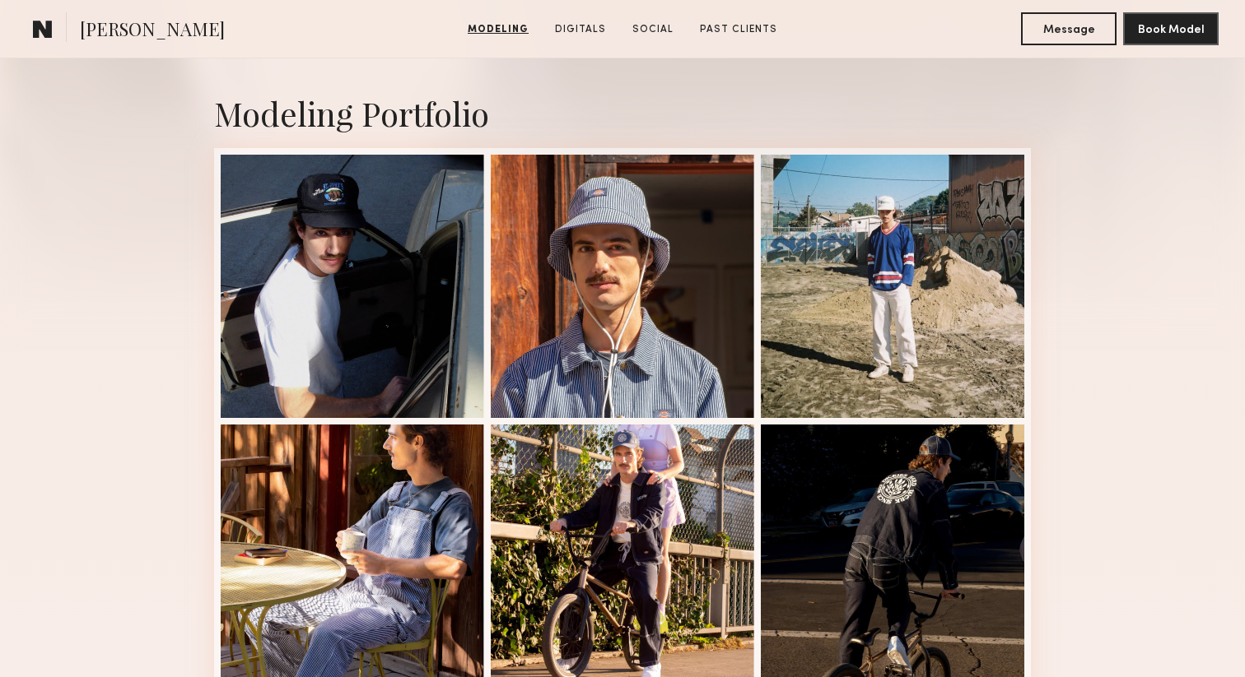
scroll to position [331, 0]
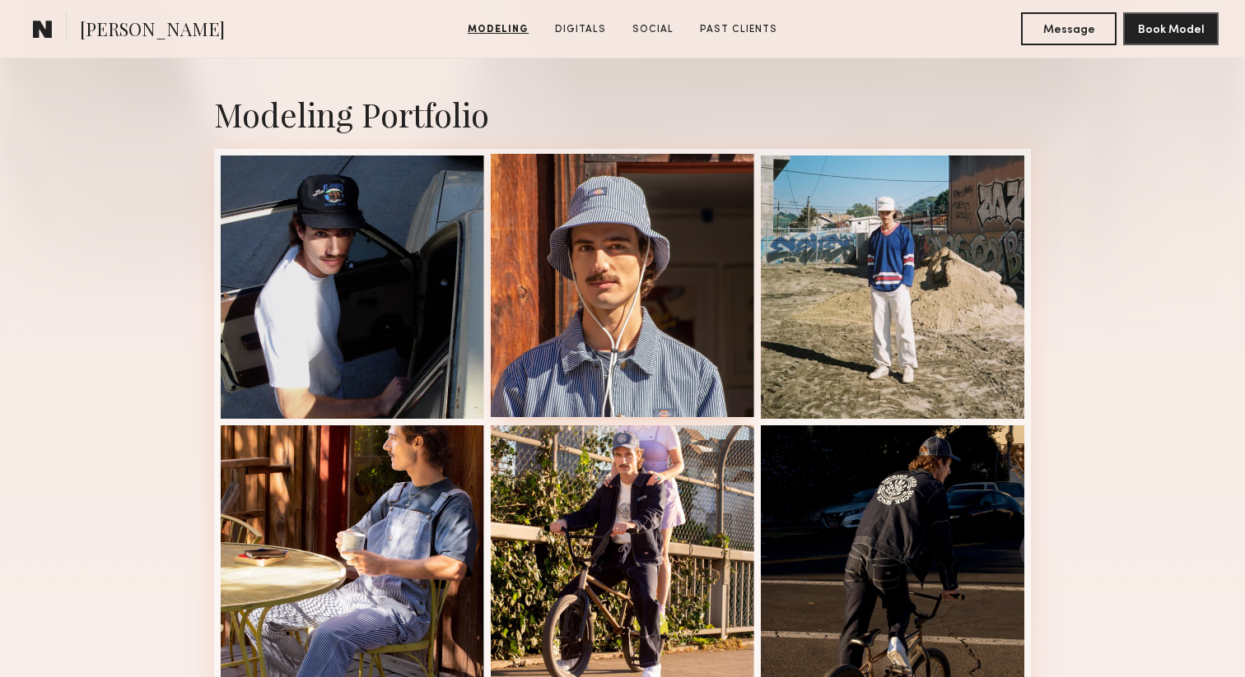
click at [661, 339] on div at bounding box center [622, 285] width 263 height 263
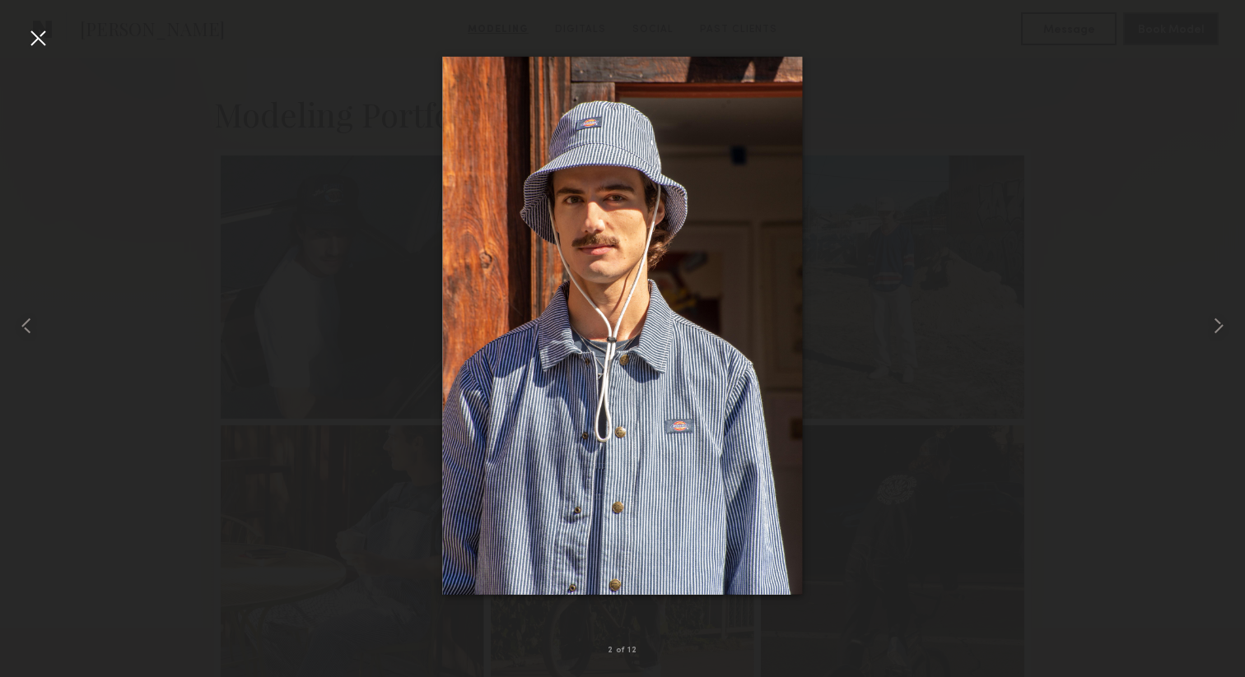
click at [43, 40] on div at bounding box center [38, 38] width 26 height 26
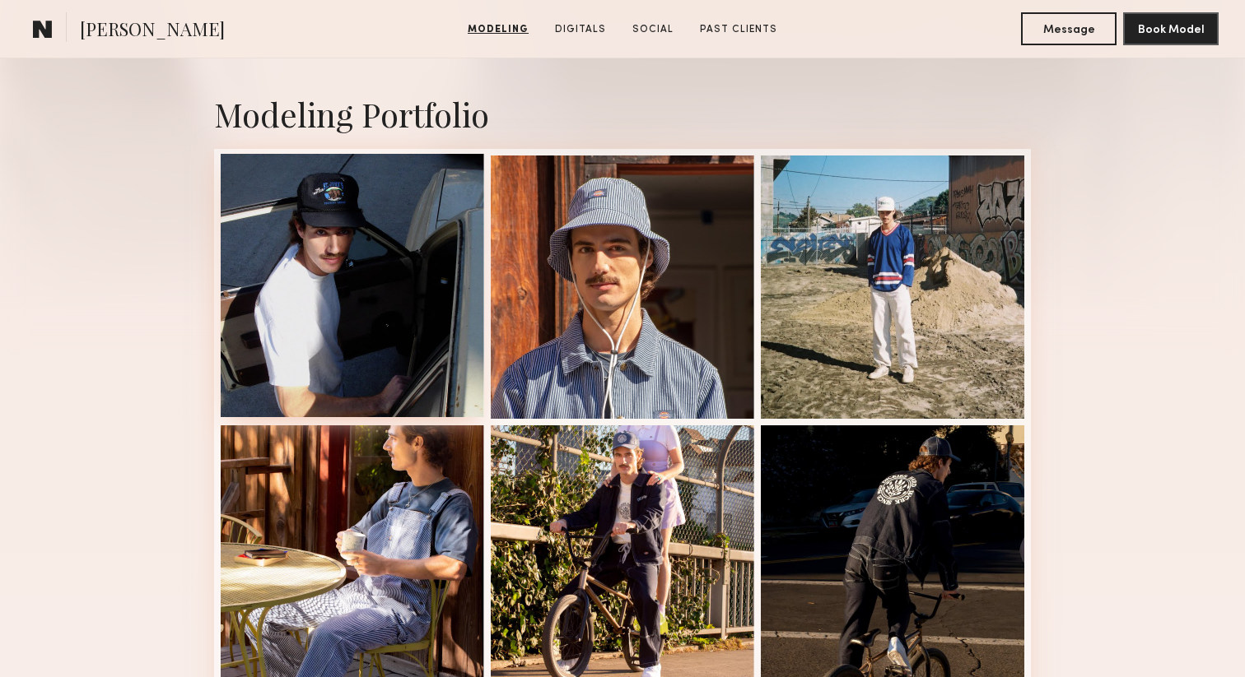
click at [374, 280] on div at bounding box center [352, 285] width 263 height 263
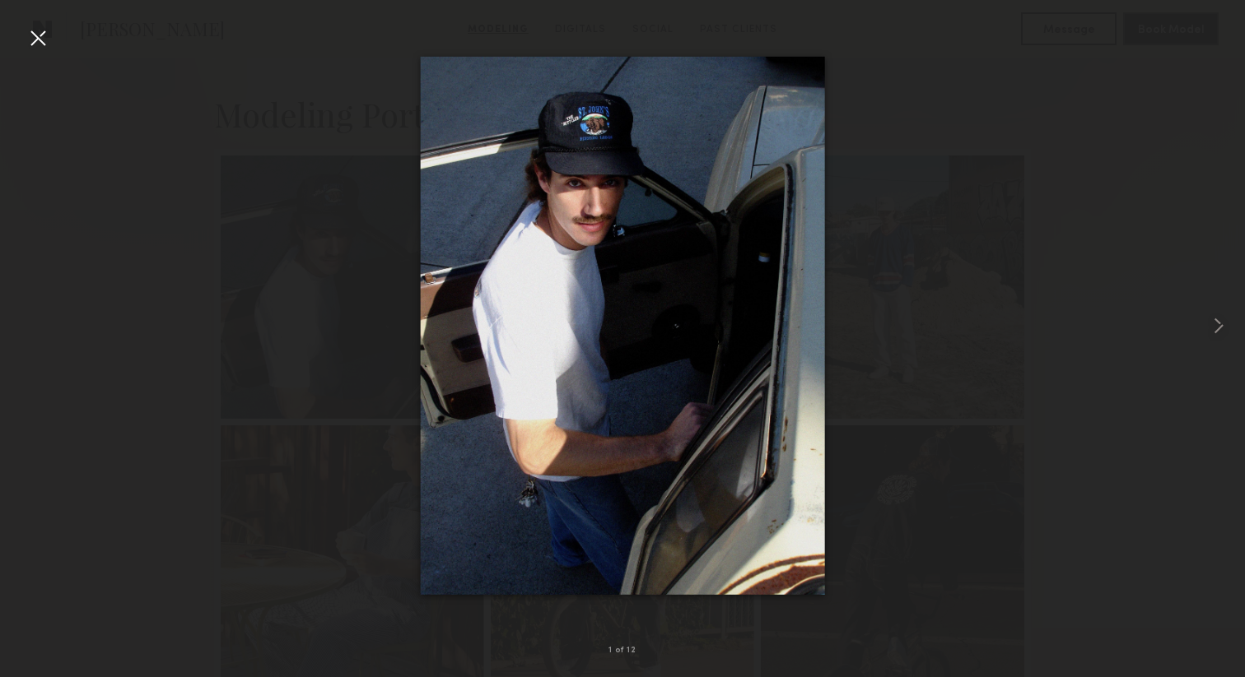
click at [38, 35] on div at bounding box center [38, 38] width 26 height 26
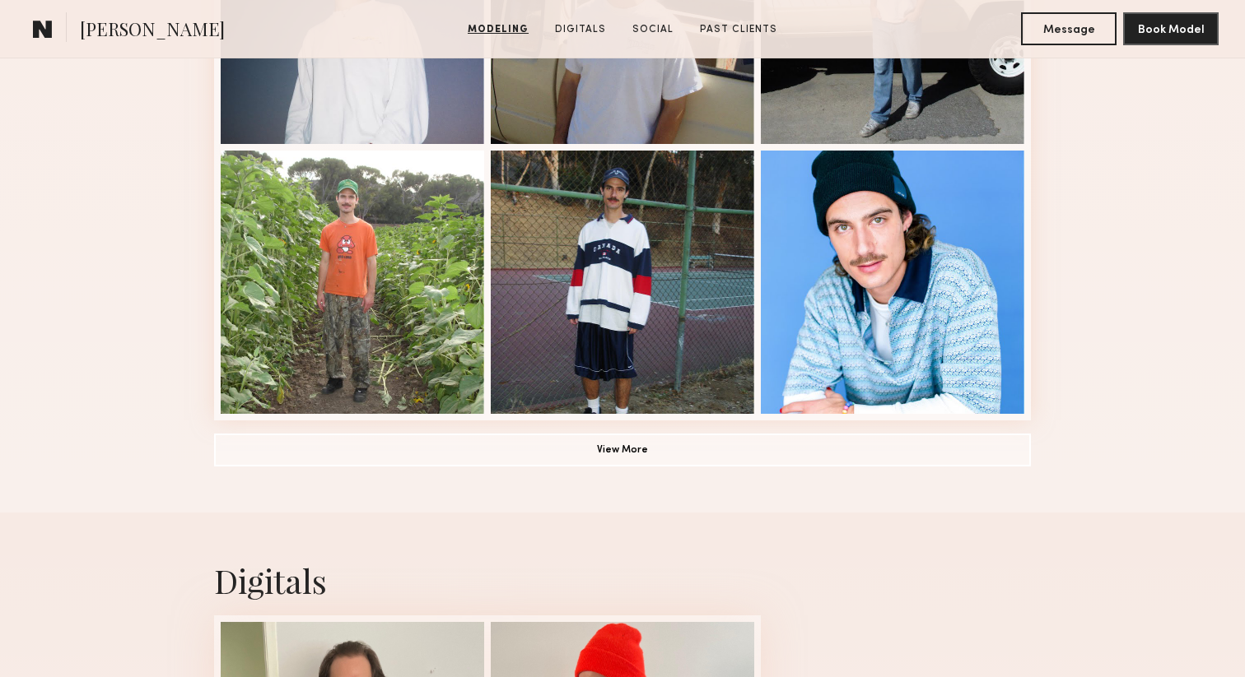
scroll to position [1129, 0]
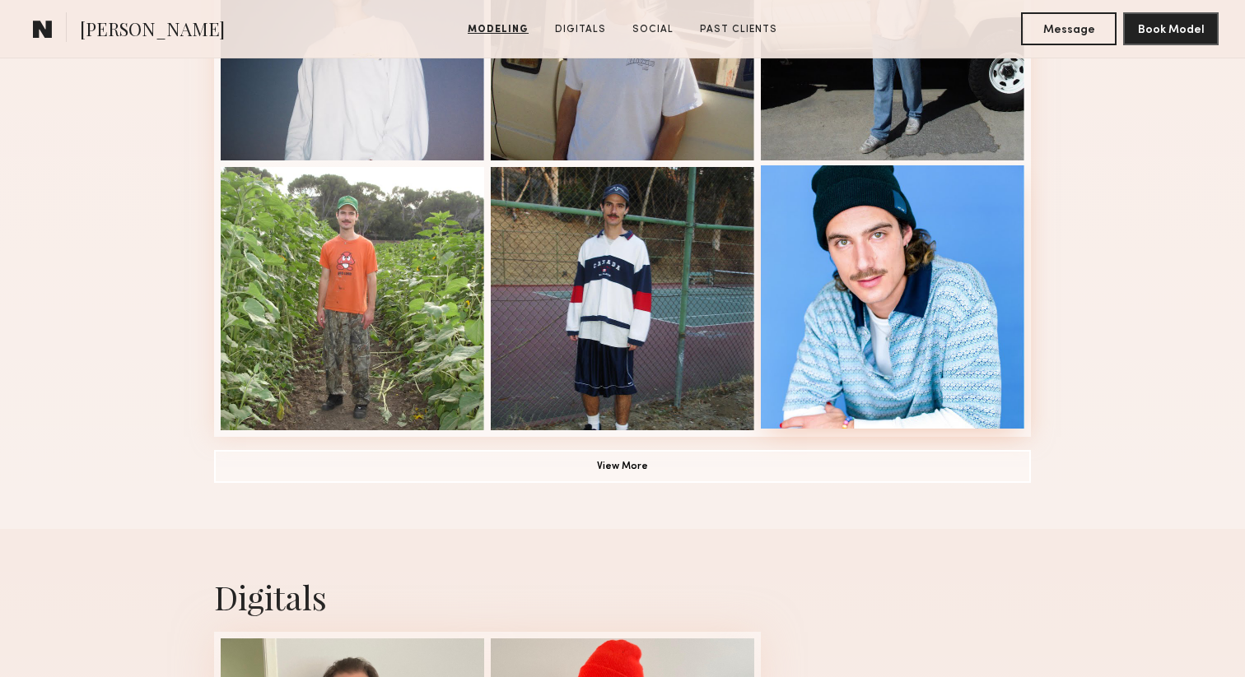
click at [902, 341] on div at bounding box center [892, 296] width 263 height 263
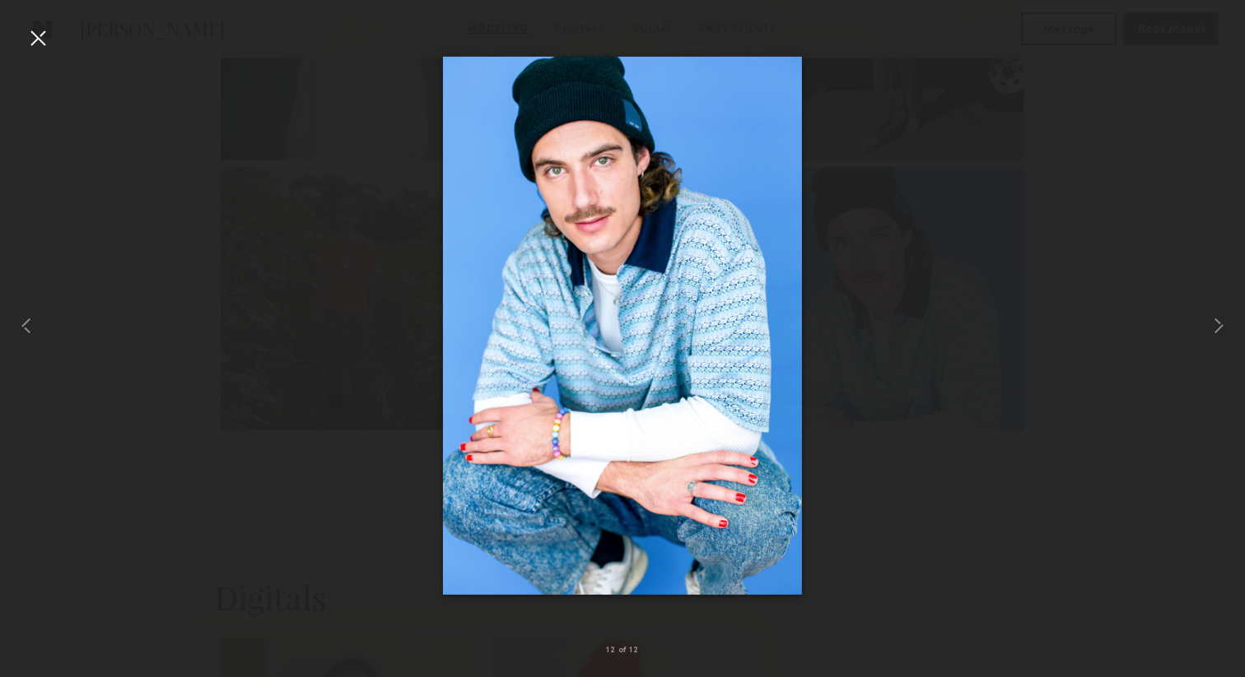
click at [33, 35] on div at bounding box center [38, 38] width 26 height 26
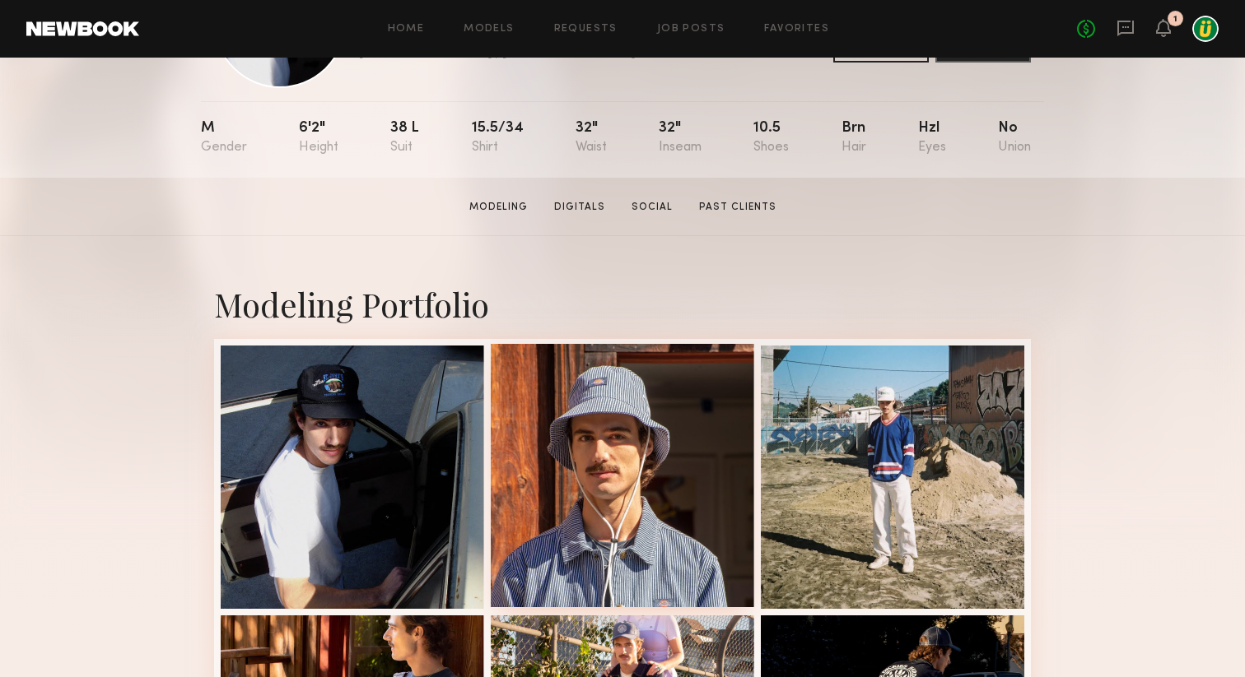
scroll to position [219, 0]
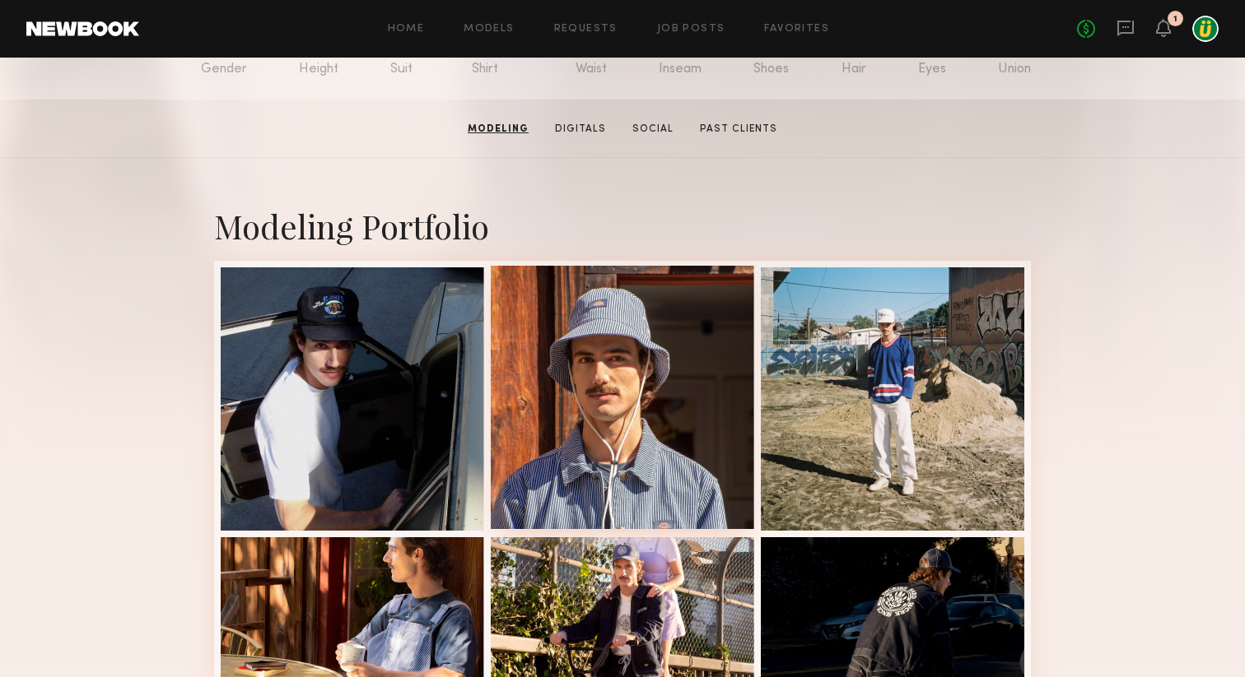
click at [619, 403] on div at bounding box center [622, 397] width 263 height 263
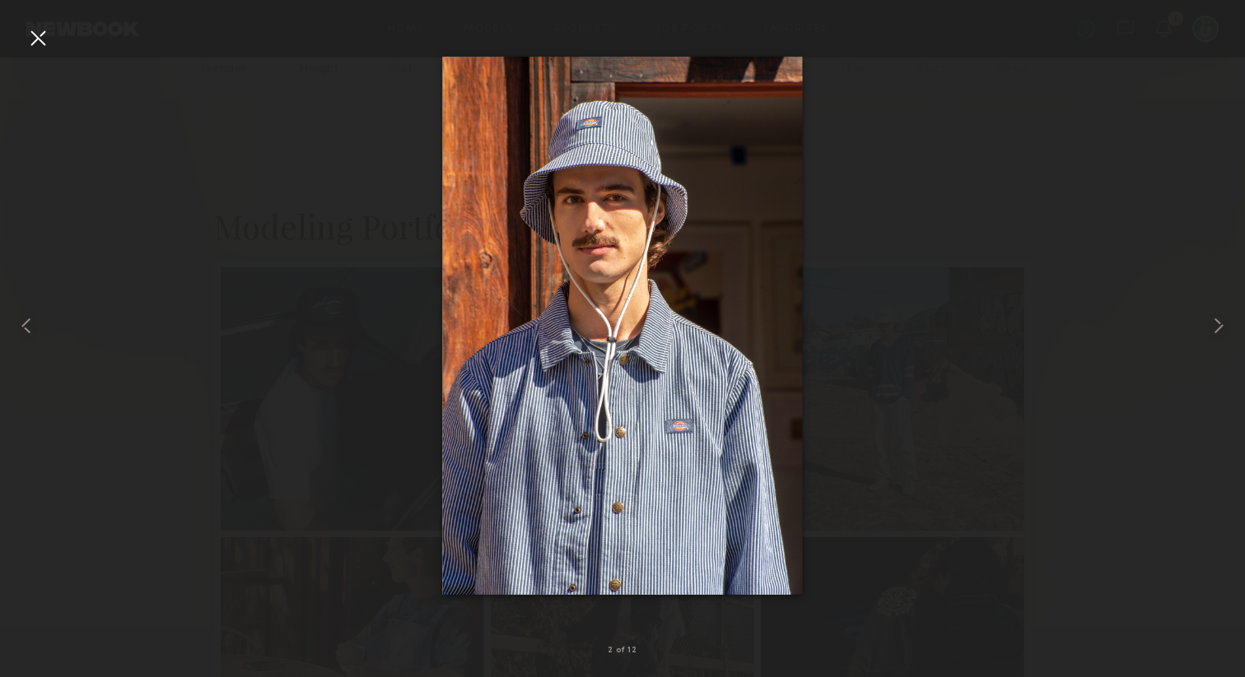
click at [35, 42] on div at bounding box center [38, 38] width 26 height 26
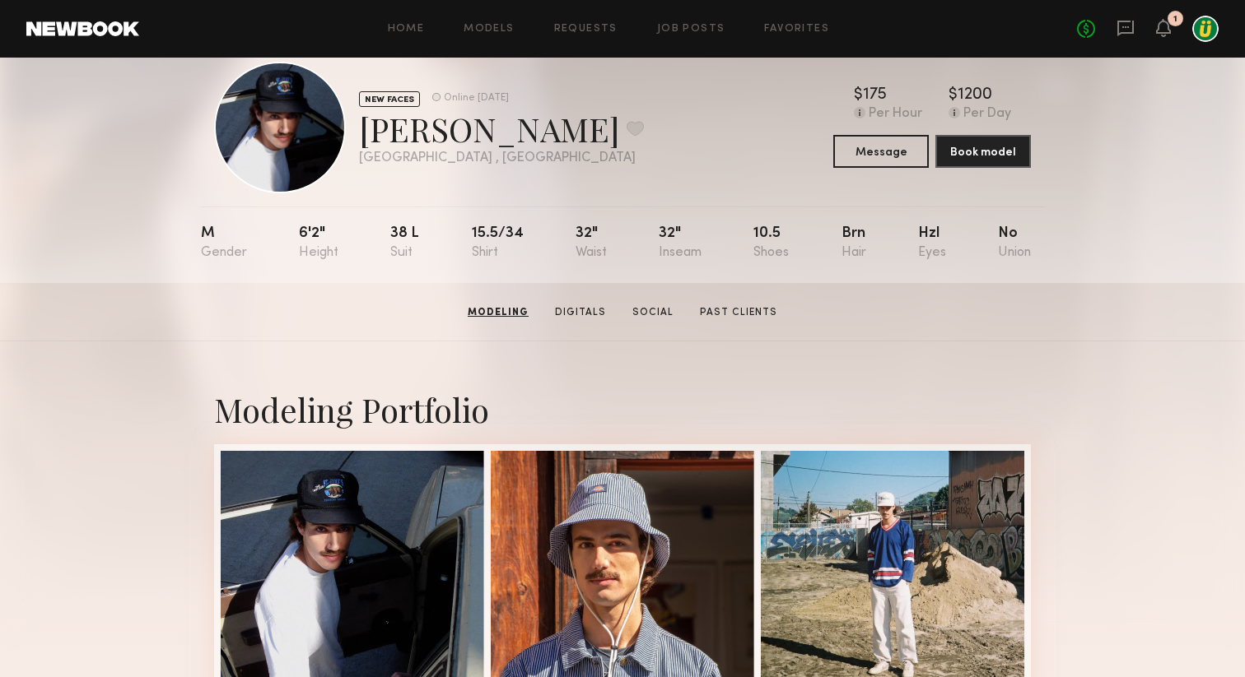
scroll to position [0, 0]
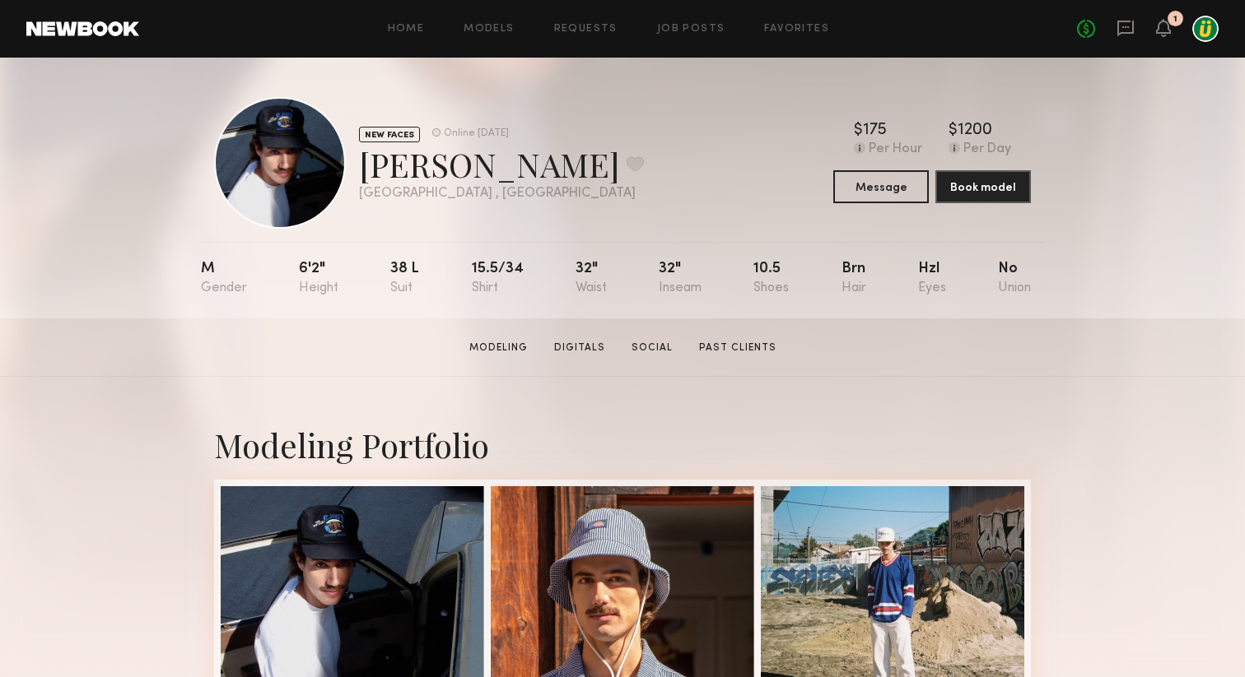
click at [400, 270] on div "38 l" at bounding box center [404, 279] width 29 height 34
copy div "38 l"
click at [503, 268] on div "15.5/34" at bounding box center [498, 279] width 52 height 34
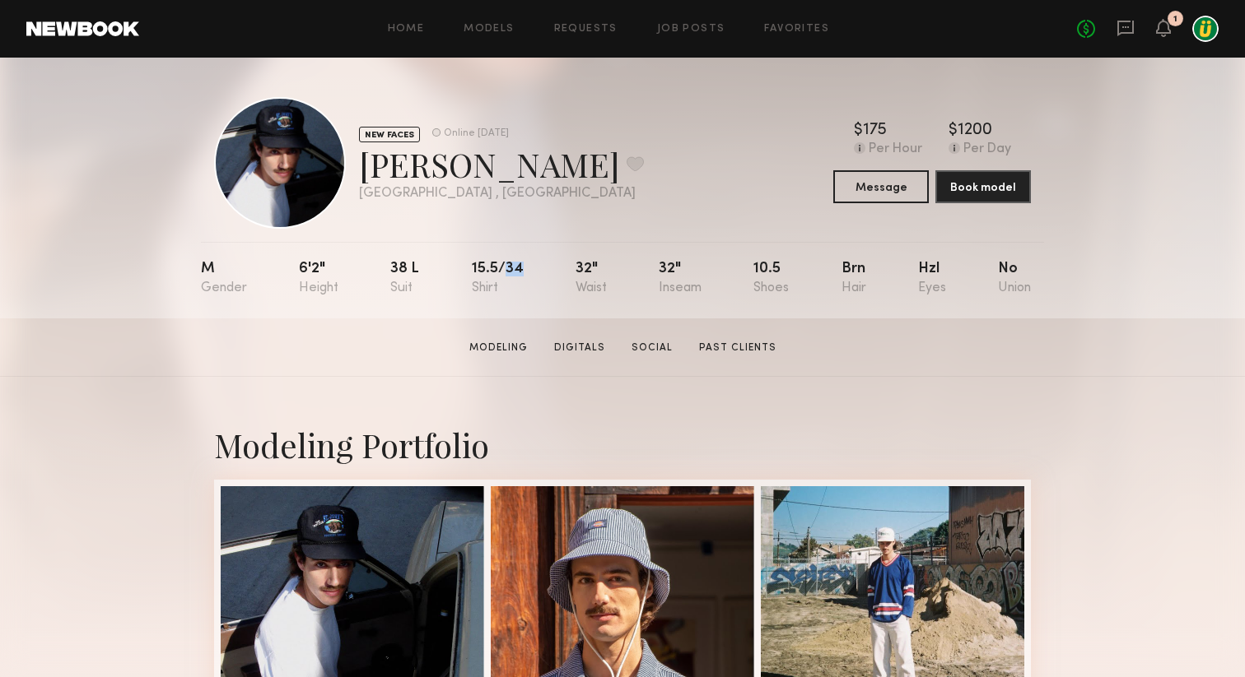
click at [503, 268] on div "15.5/34" at bounding box center [498, 279] width 52 height 34
copy div "15.5/34"
click at [581, 268] on div "32"" at bounding box center [590, 279] width 31 height 34
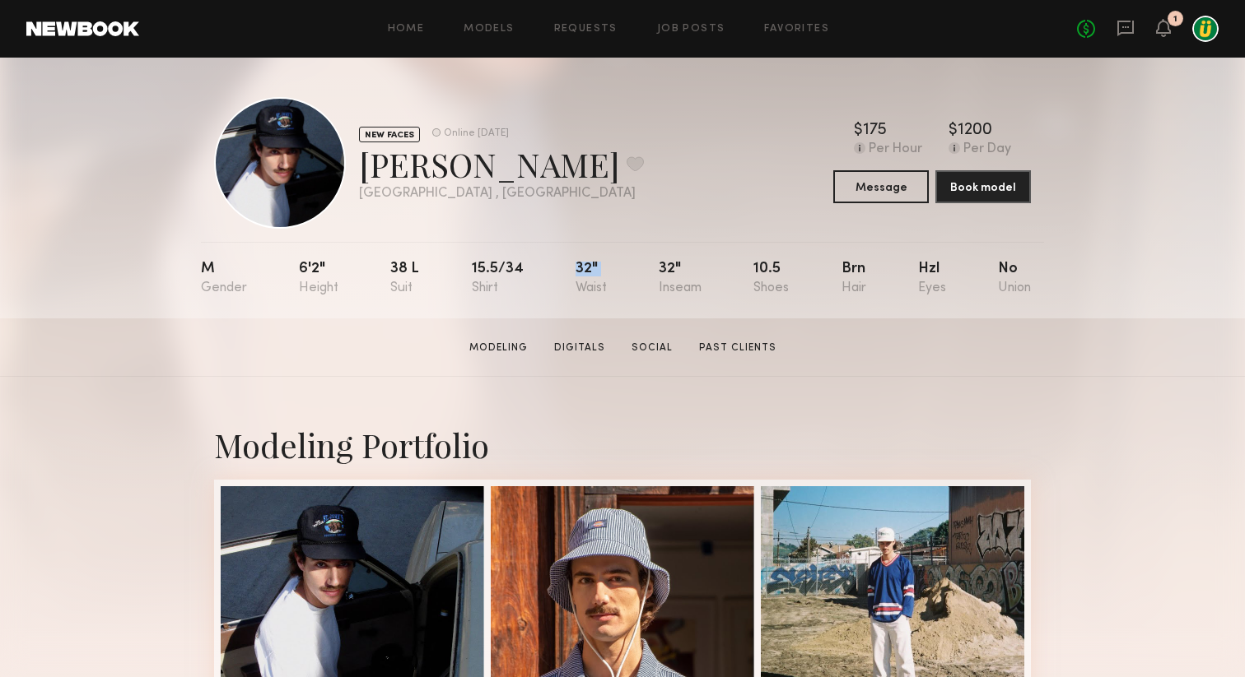
click at [581, 268] on div "32"" at bounding box center [590, 279] width 31 height 34
copy div "32""
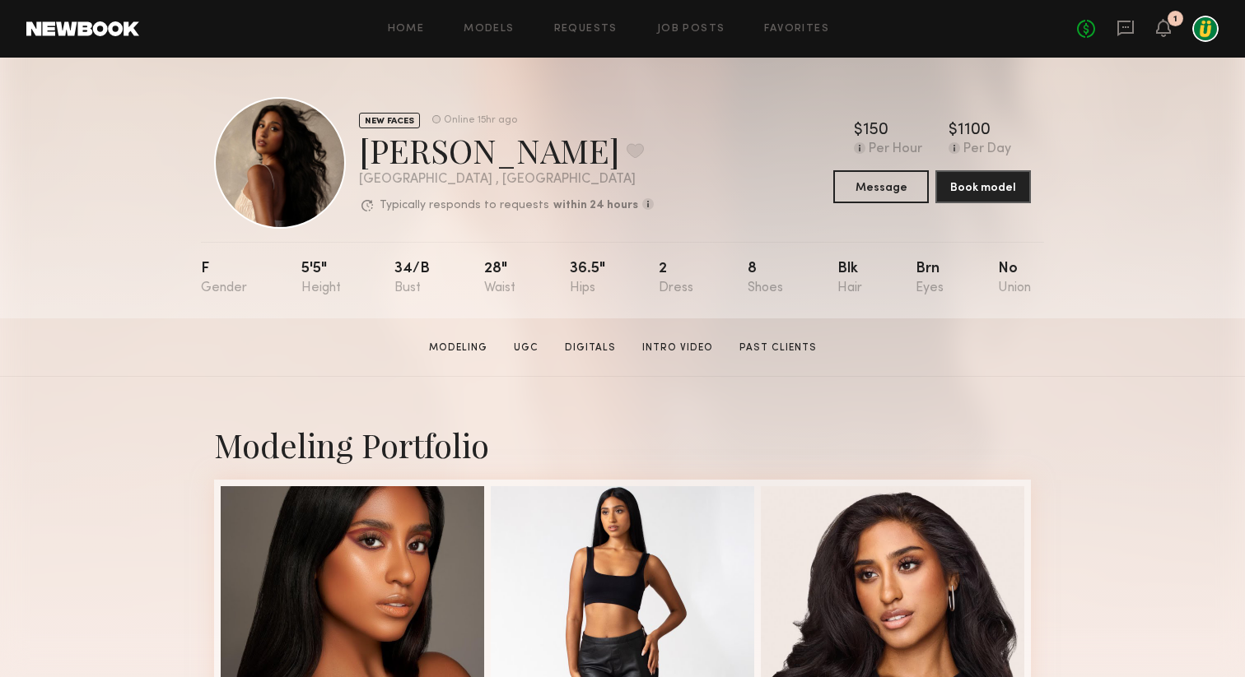
click at [570, 270] on div "36.5"" at bounding box center [587, 279] width 35 height 34
copy div "36.5""
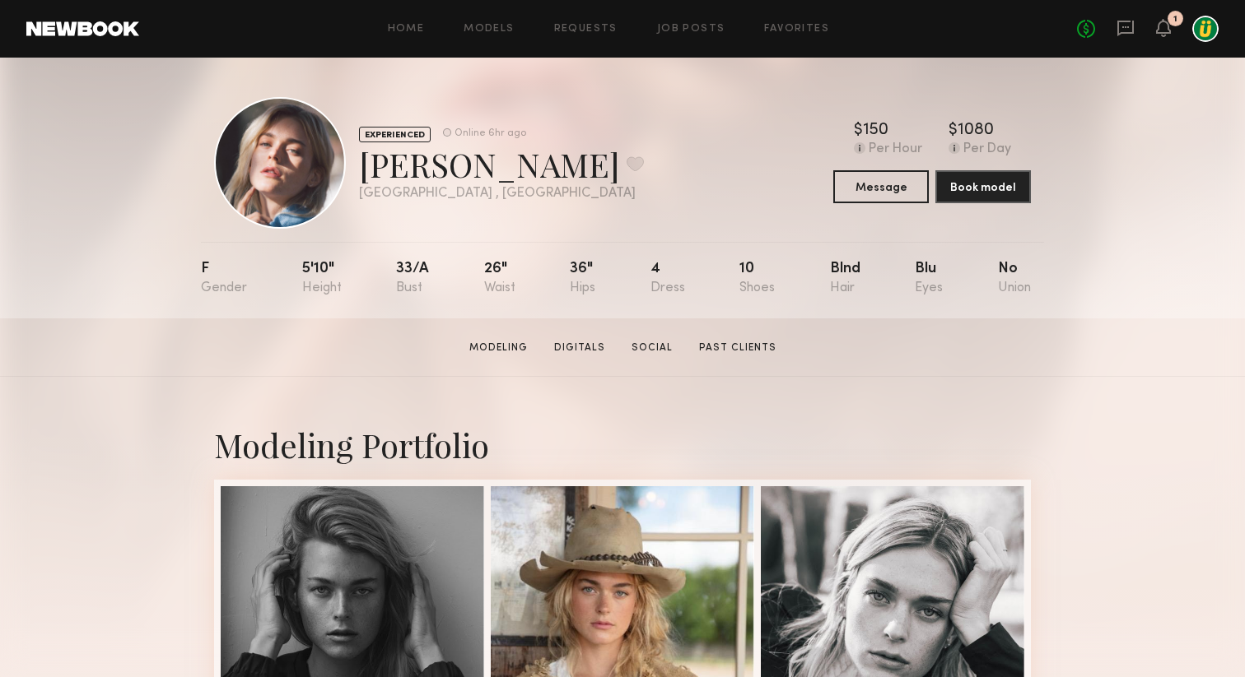
click at [389, 167] on div "[PERSON_NAME] Favorite" at bounding box center [501, 164] width 285 height 44
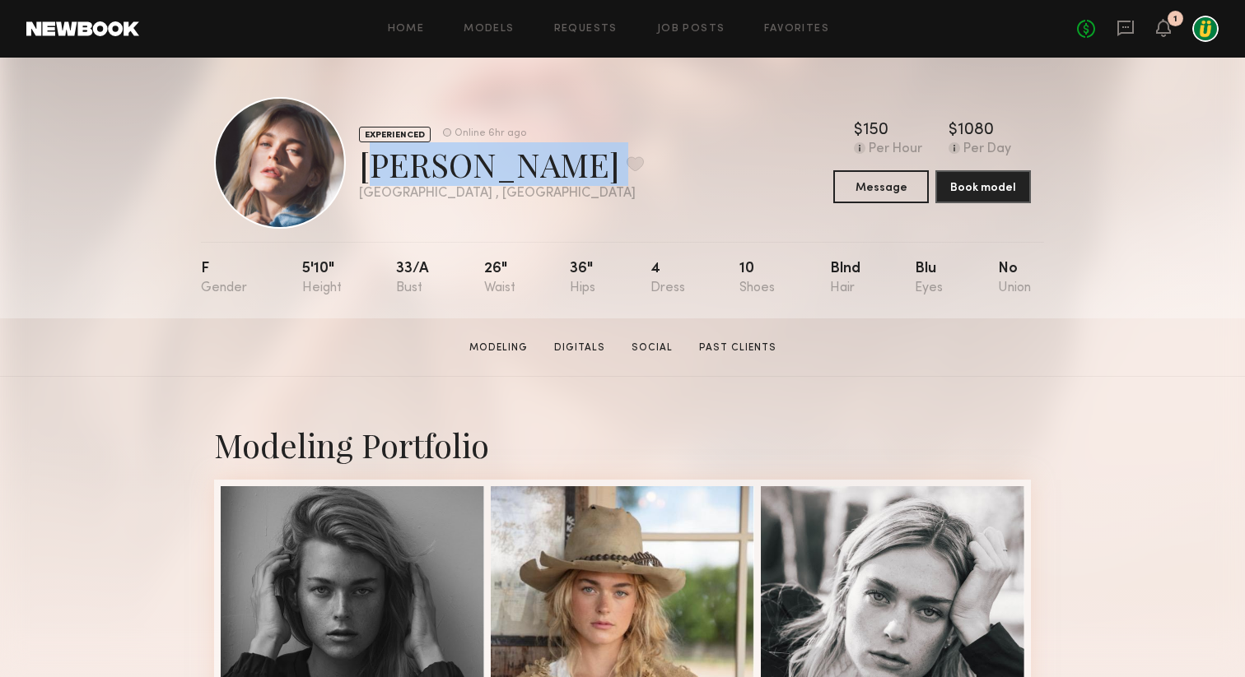
click at [389, 167] on div "Katie O. Favorite" at bounding box center [501, 164] width 285 height 44
copy div "Katie O. Favorite"
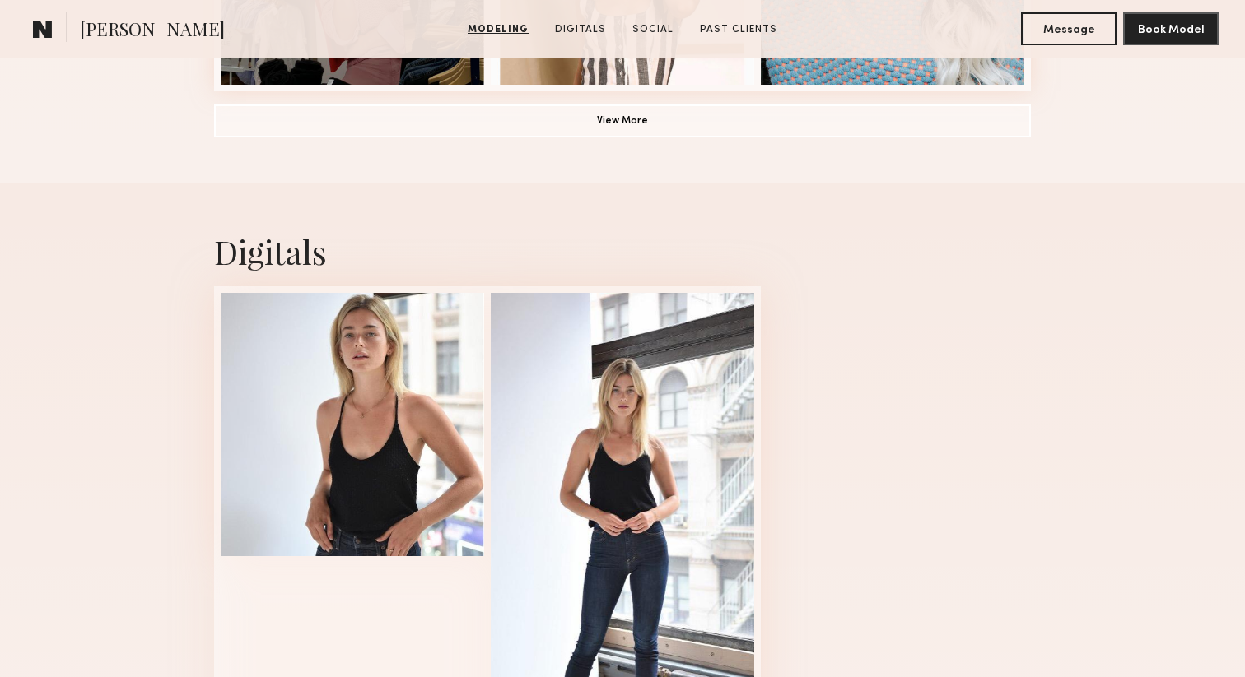
scroll to position [1638, 0]
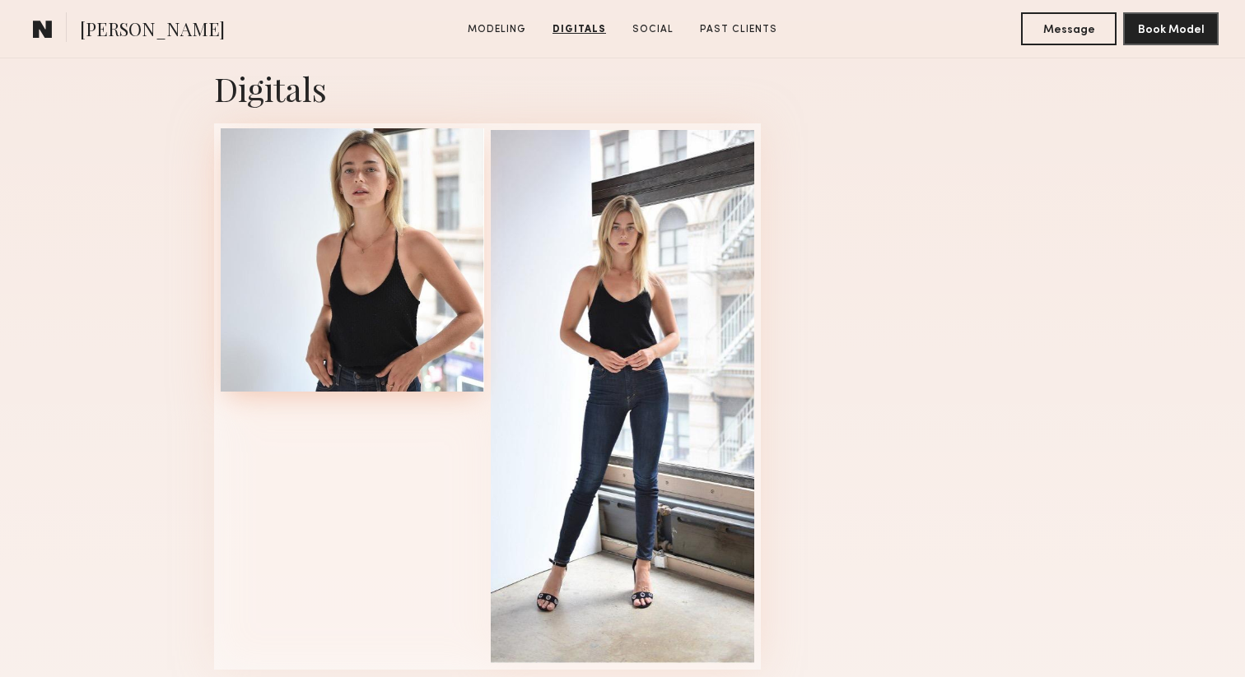
click at [333, 361] on div at bounding box center [352, 259] width 263 height 263
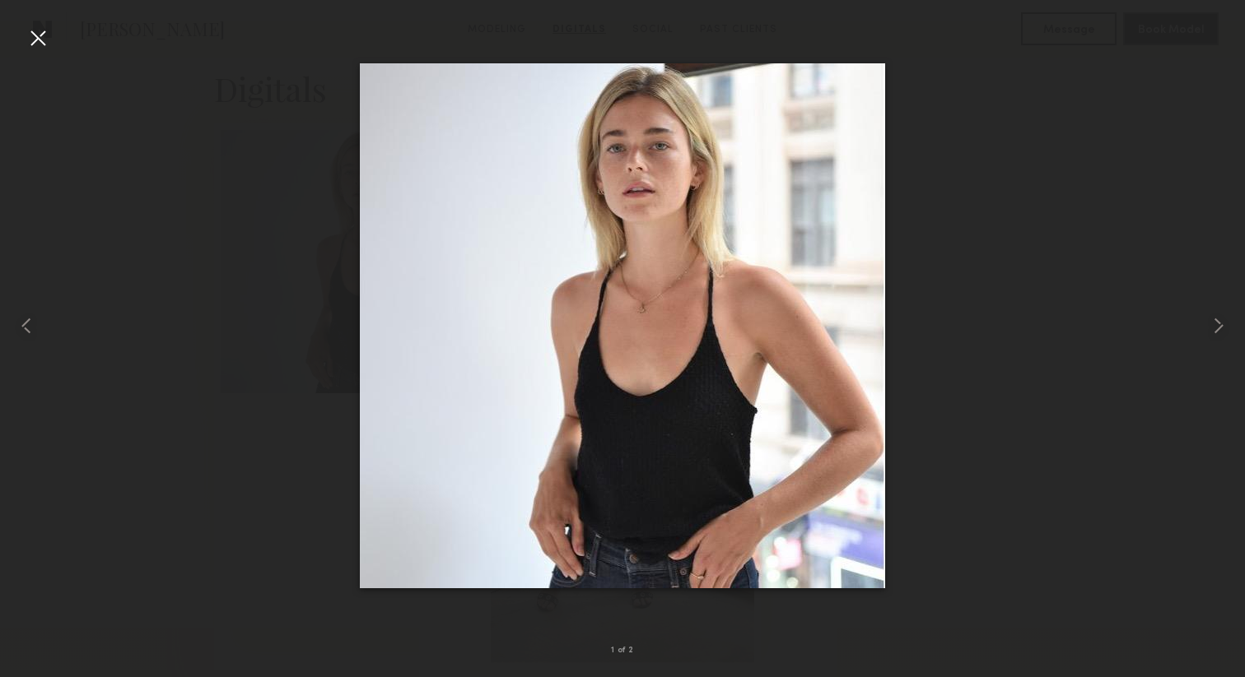
click at [40, 35] on div at bounding box center [38, 38] width 26 height 26
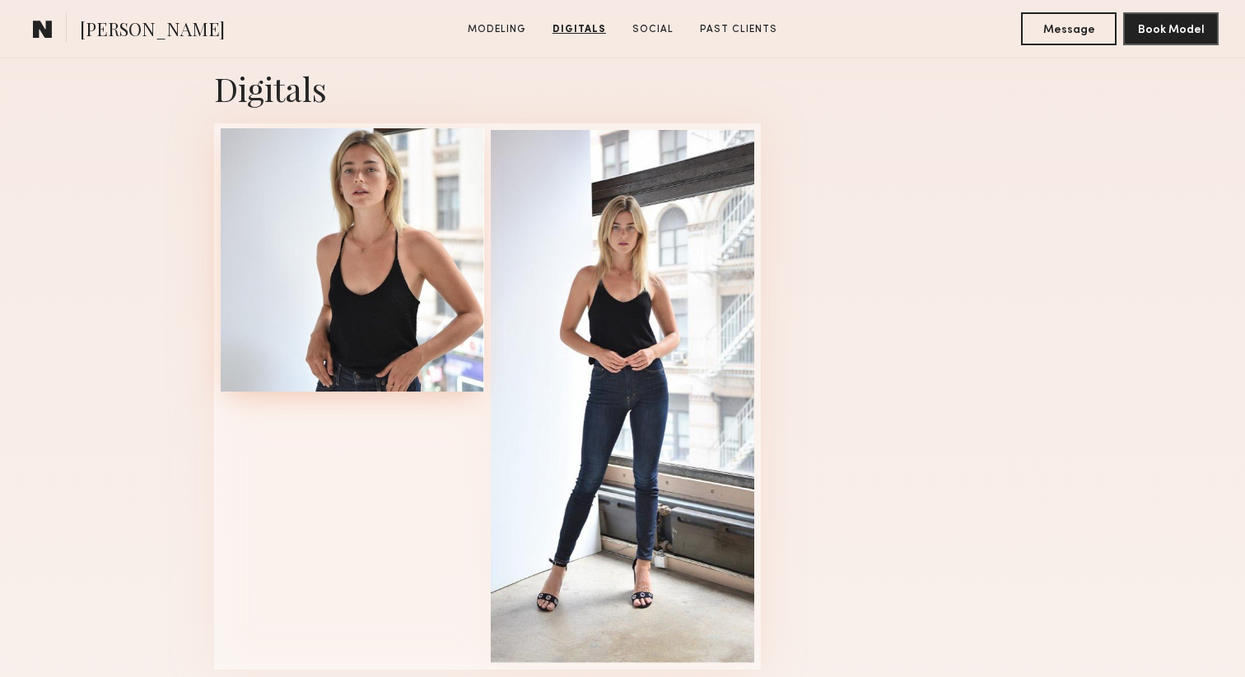
click at [336, 252] on div at bounding box center [352, 259] width 263 height 263
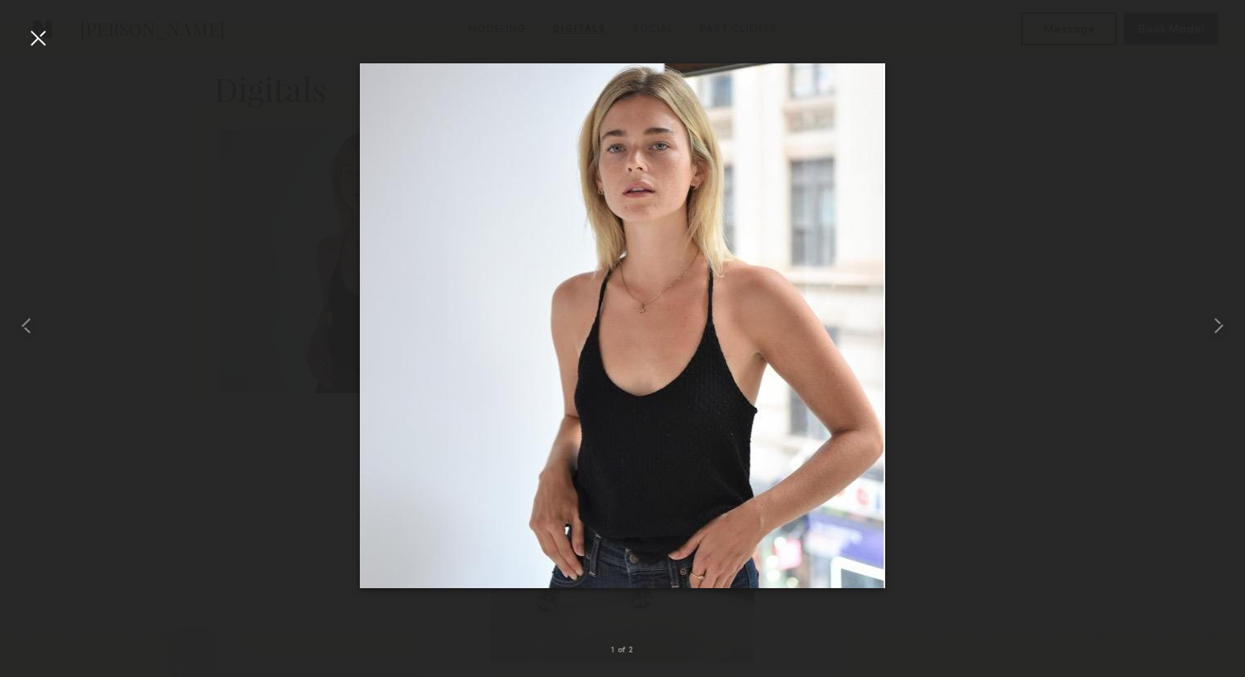
click at [1139, 487] on div at bounding box center [622, 325] width 1245 height 598
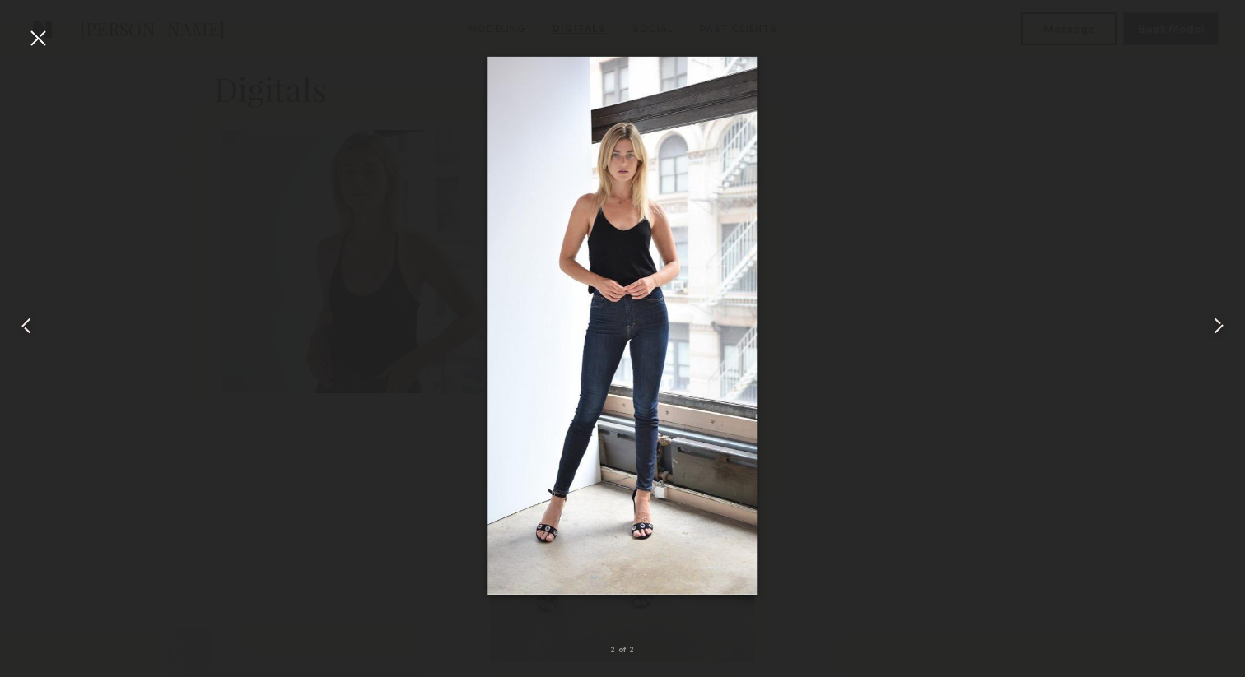
click at [32, 29] on div at bounding box center [38, 38] width 26 height 26
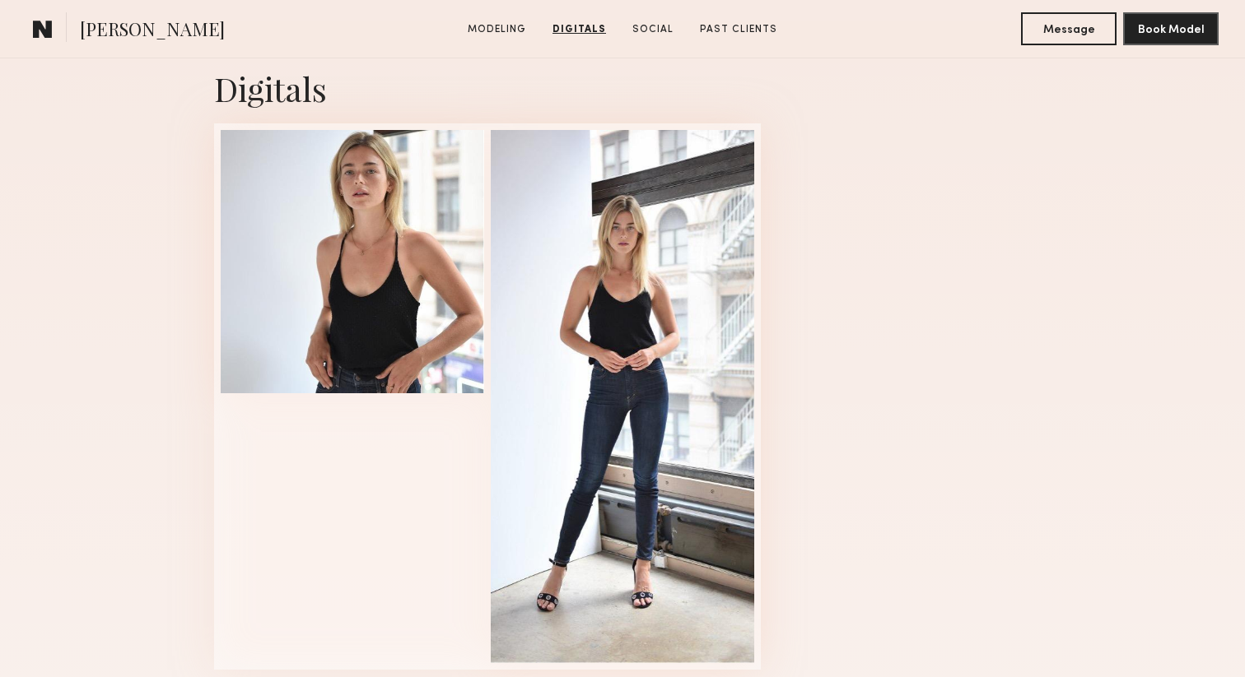
click at [154, 201] on div "Digitals 2 of 2" at bounding box center [622, 369] width 1245 height 696
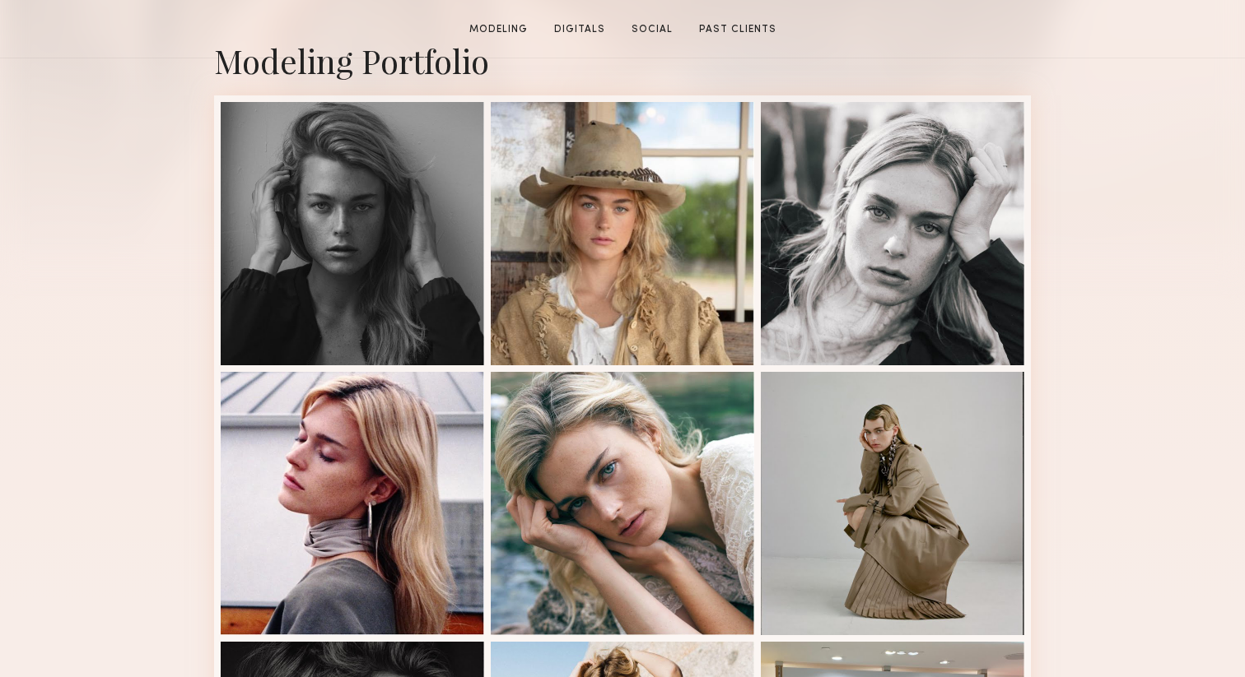
scroll to position [396, 0]
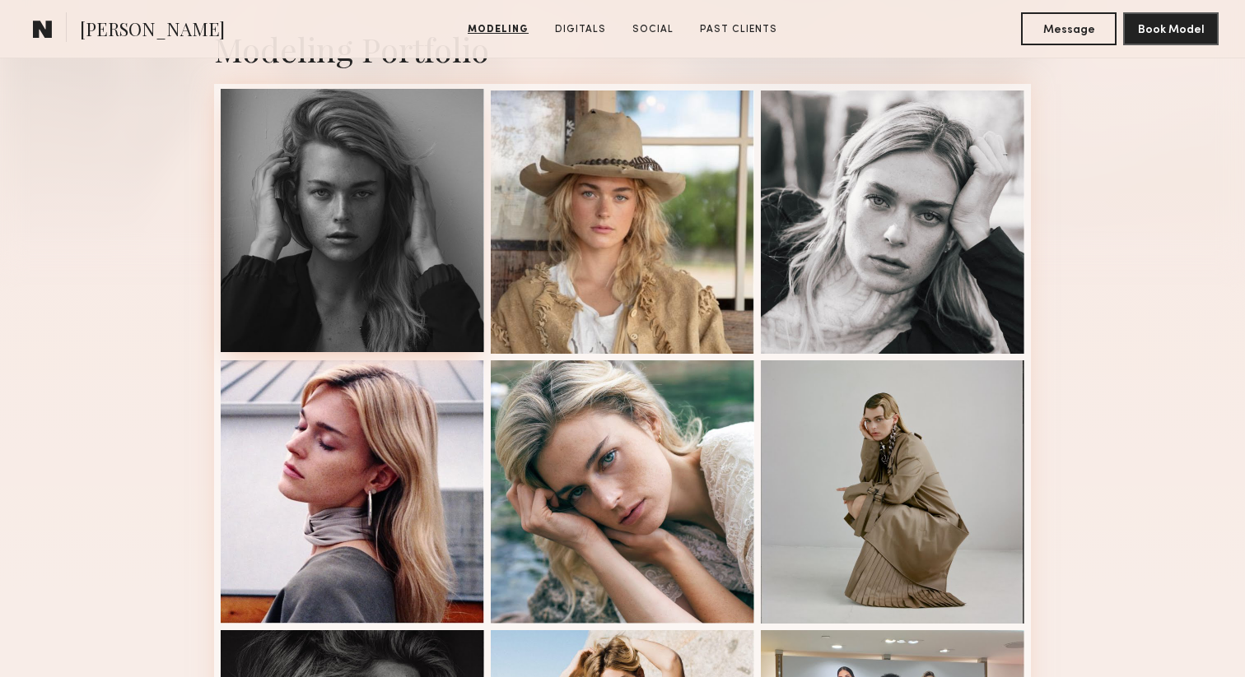
click at [461, 207] on div at bounding box center [352, 220] width 263 height 263
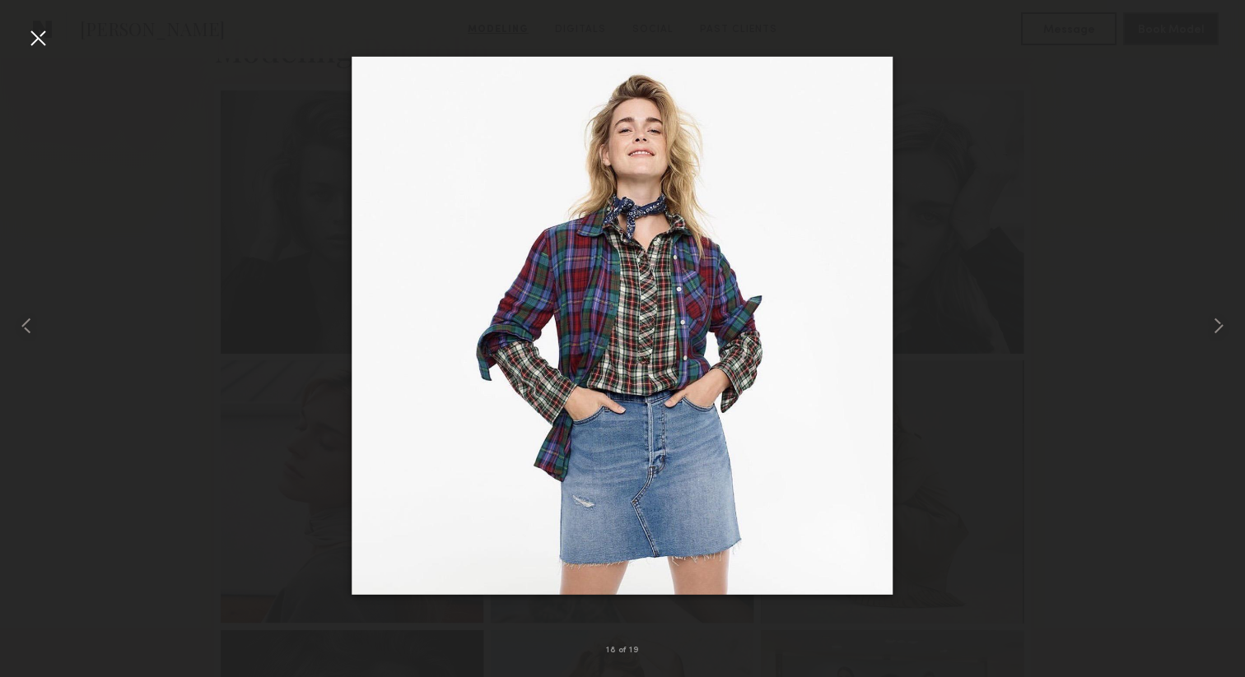
click at [37, 37] on div at bounding box center [38, 38] width 26 height 26
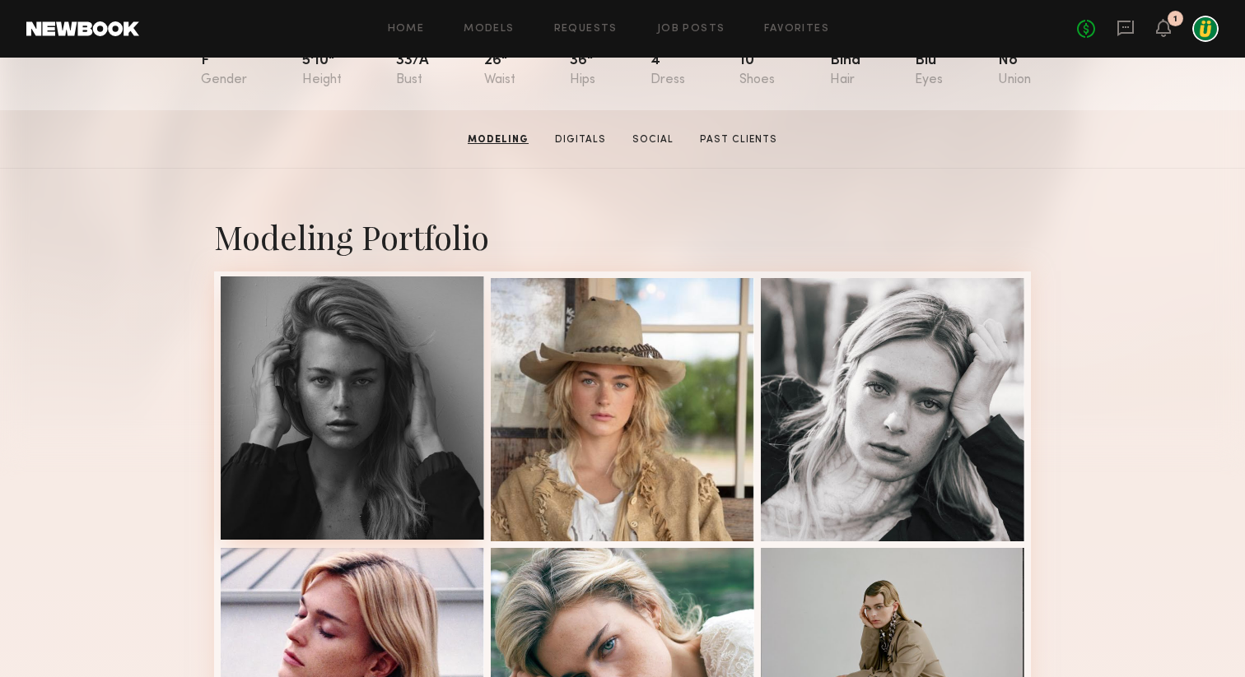
scroll to position [12, 0]
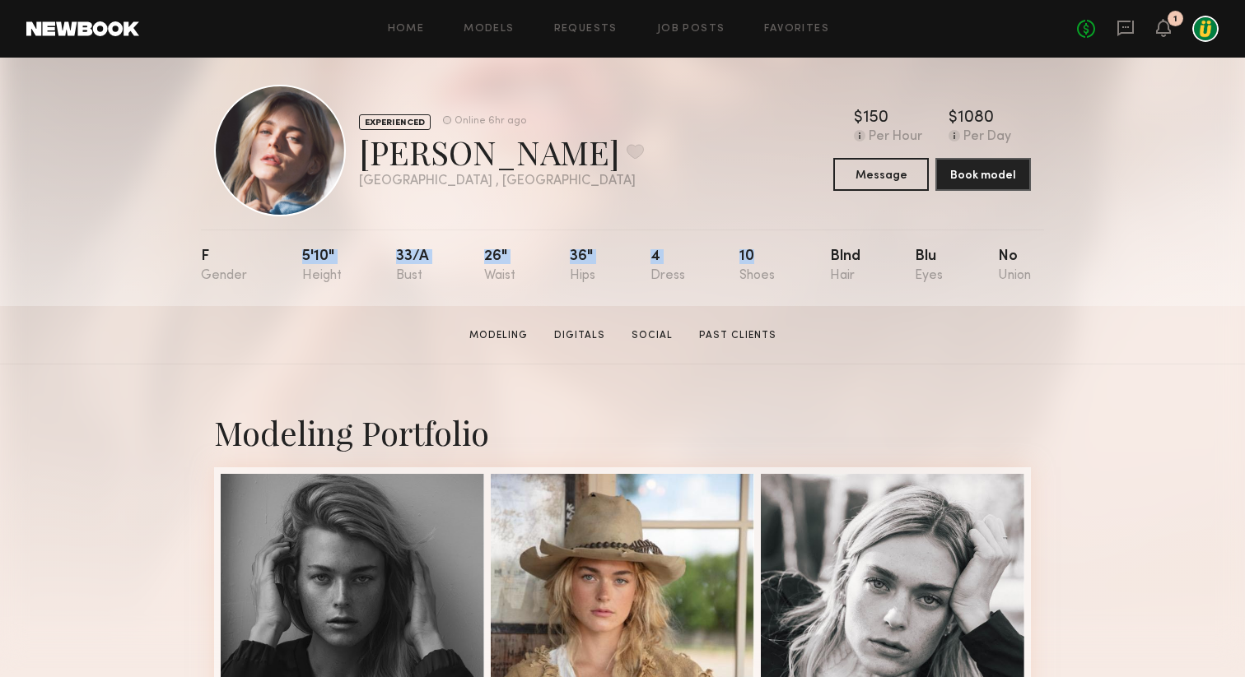
drag, startPoint x: 300, startPoint y: 253, endPoint x: 757, endPoint y: 254, distance: 456.9
click at [757, 254] on nb-model-profile-props "F 5'10" 33/a 26" 36" 4 10 Blnd Blu No" at bounding box center [622, 268] width 843 height 77
copy div "5'10" 33/a 26" 36" 4 10"
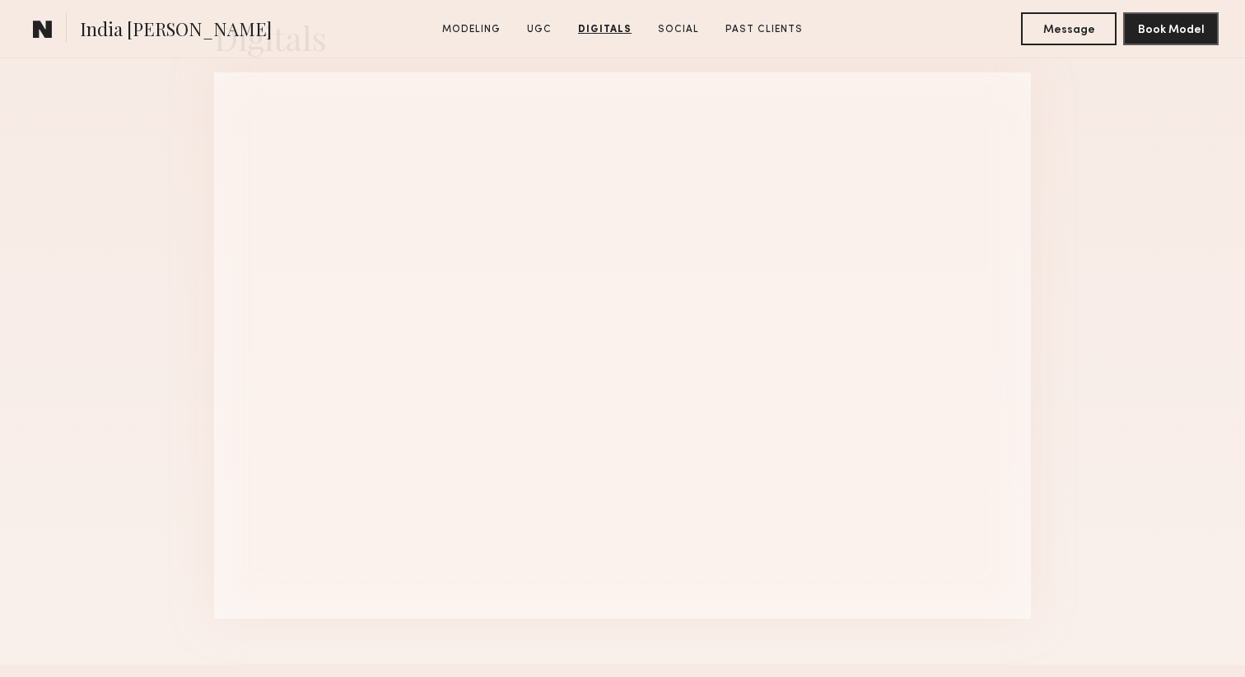
scroll to position [3305, 0]
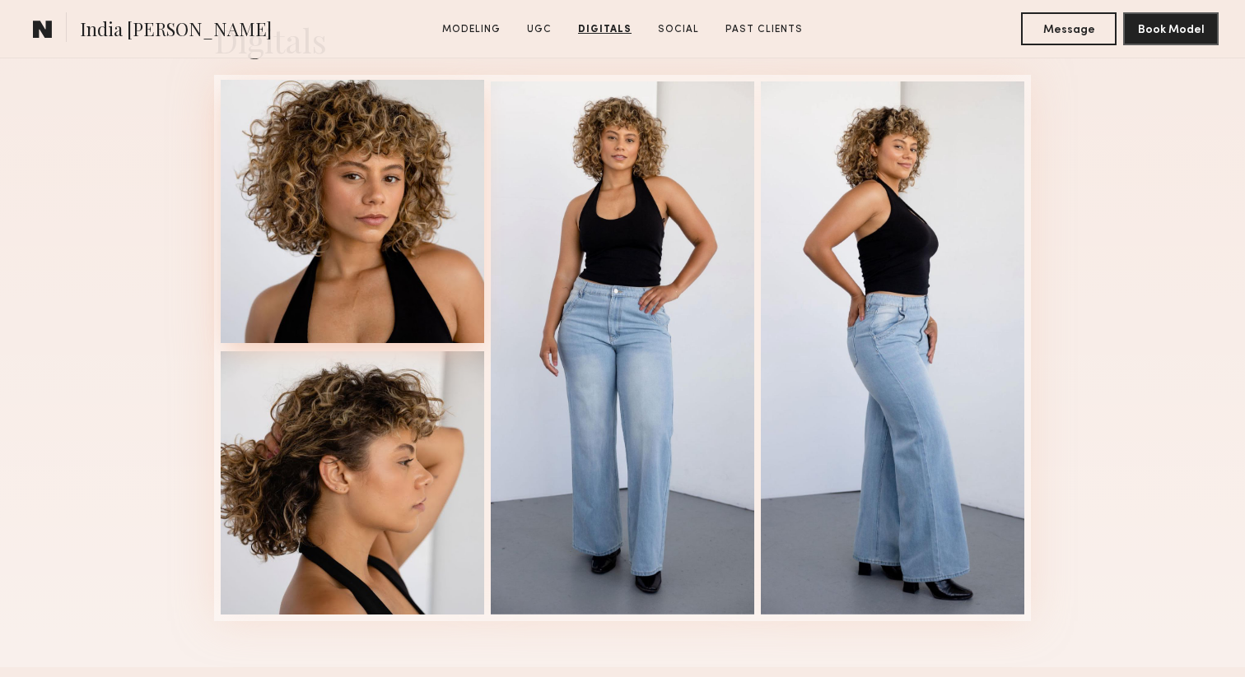
click at [392, 189] on div at bounding box center [352, 211] width 263 height 263
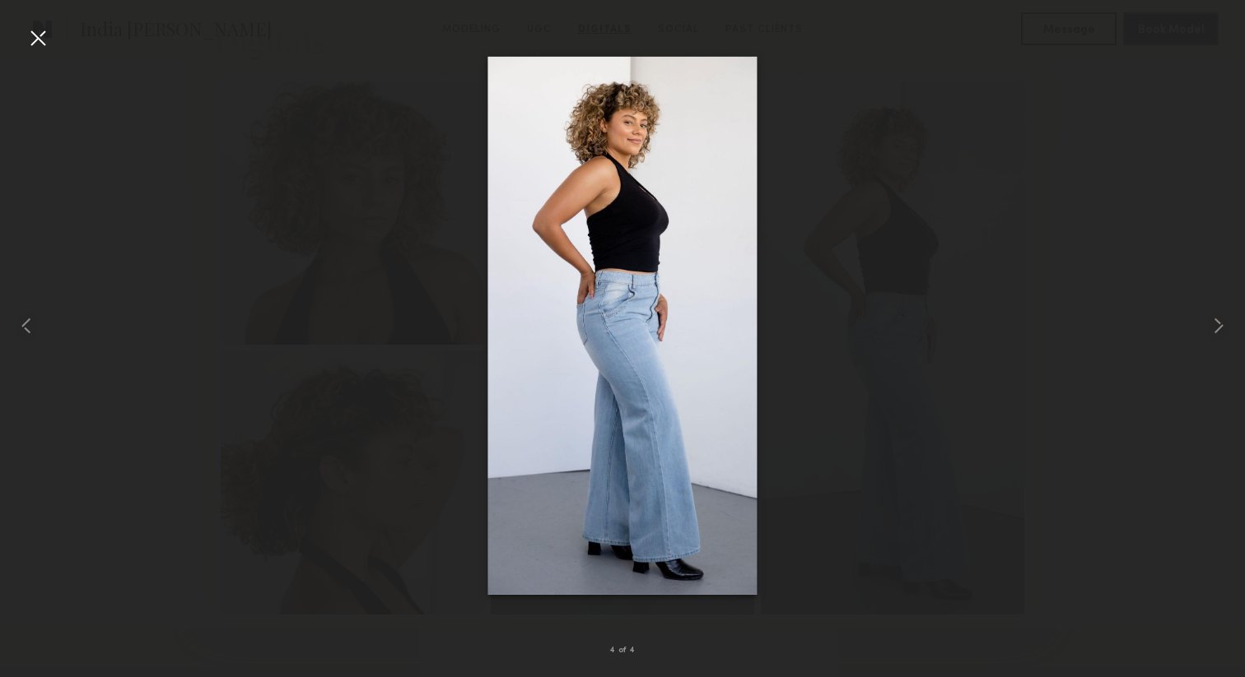
click at [40, 34] on div at bounding box center [38, 38] width 26 height 26
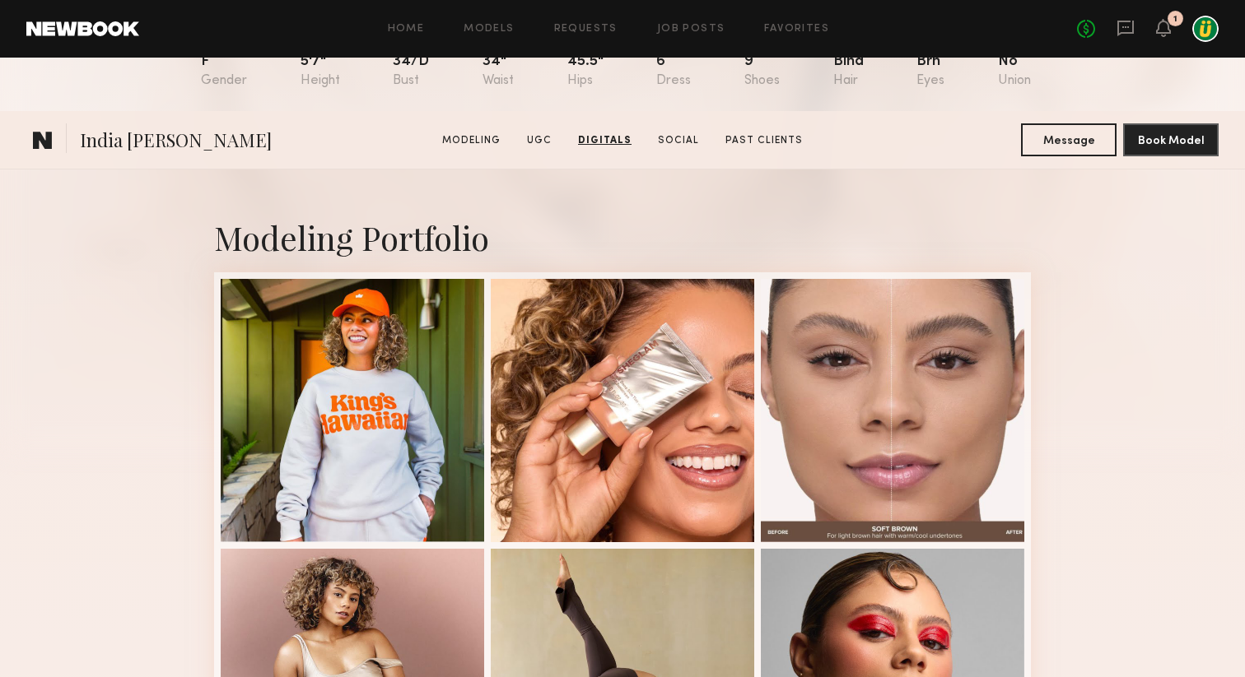
scroll to position [0, 0]
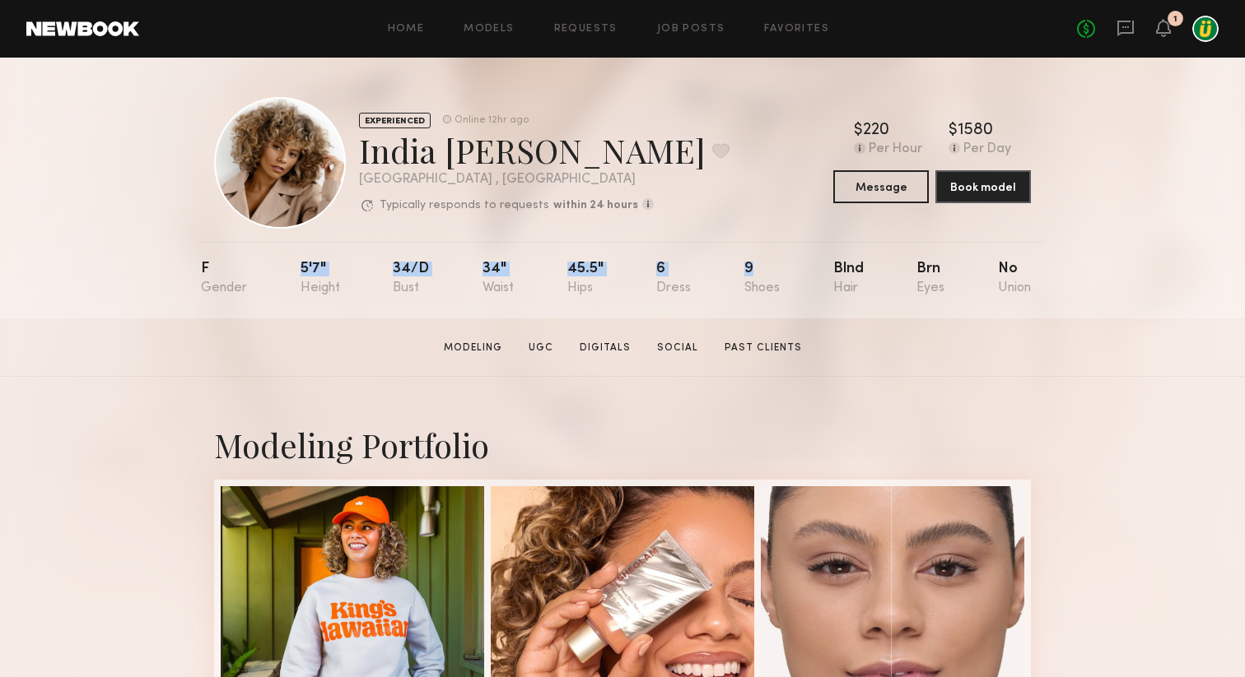
drag, startPoint x: 300, startPoint y: 267, endPoint x: 757, endPoint y: 267, distance: 456.9
click at [757, 267] on nb-model-profile-props "F 5'7" 34/d 34" 45.5" 6 9 Blnd Brn No" at bounding box center [622, 280] width 843 height 77
copy div "5'7" 34/d 34" 45.5" 6 9"
